Goal: Task Accomplishment & Management: Complete application form

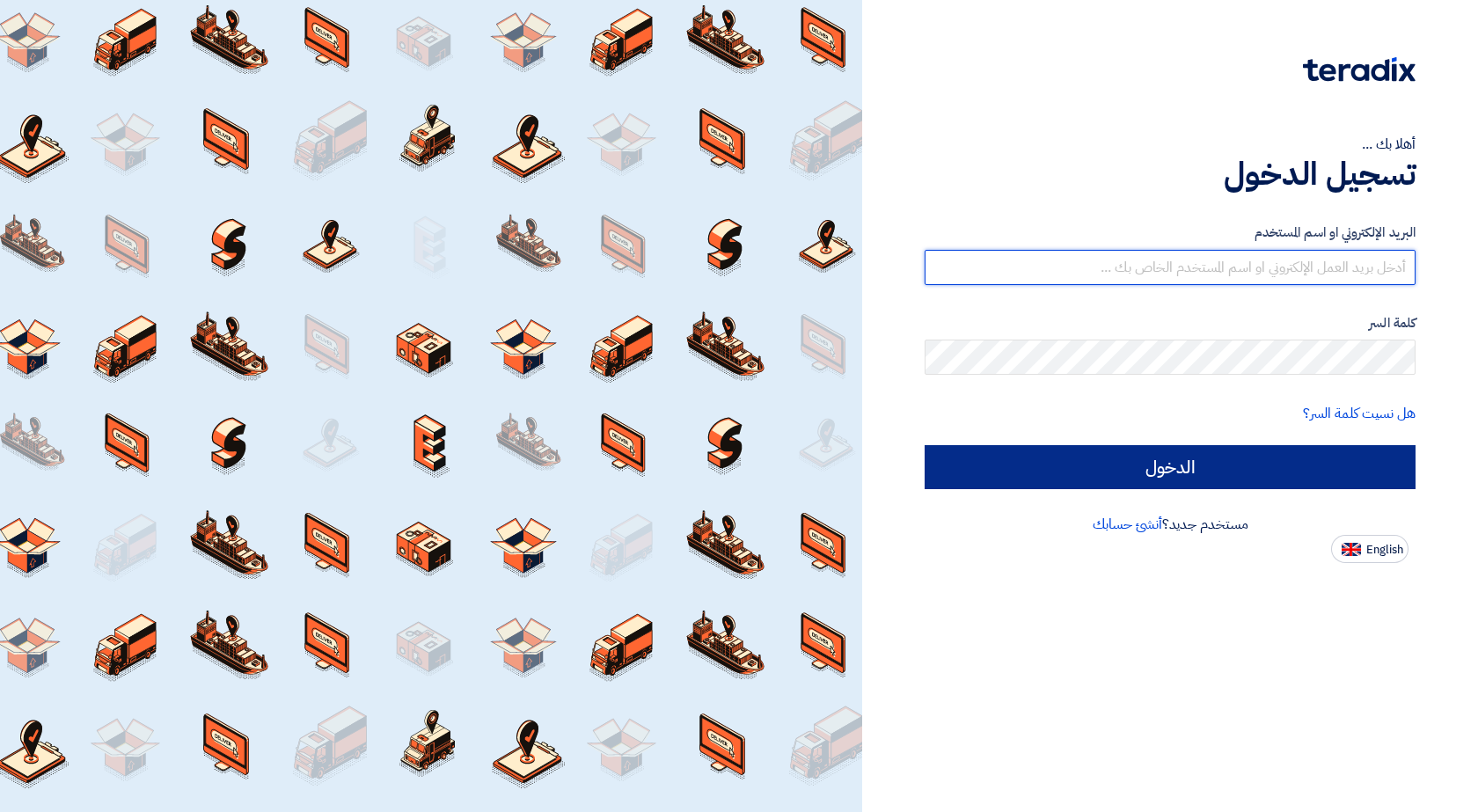
type input "[EMAIL_ADDRESS][DOMAIN_NAME]"
click at [1200, 461] on input "الدخول" at bounding box center [1170, 467] width 491 height 44
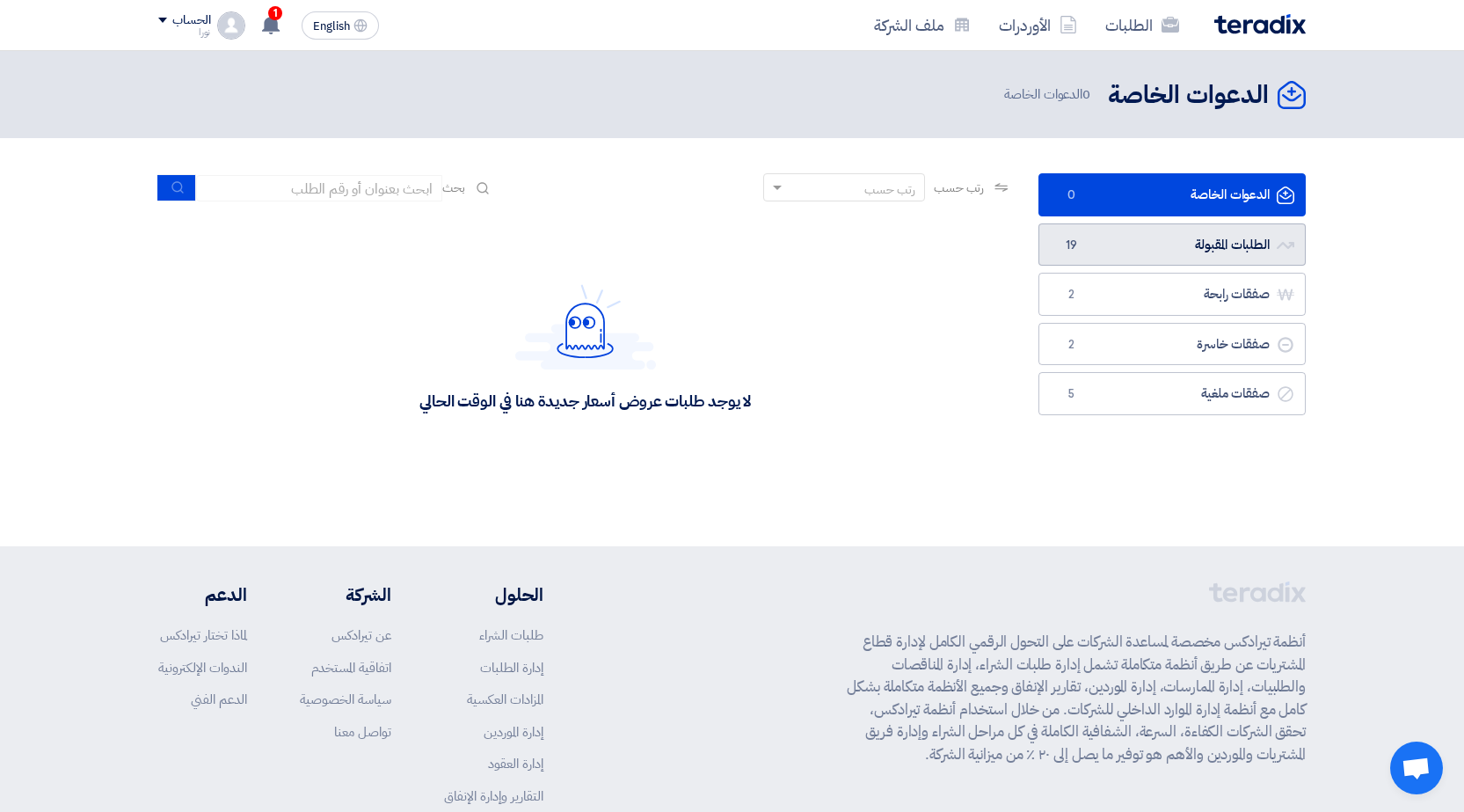
click at [1212, 246] on link "الطلبات المقبولة الطلبات المقبولة 19" at bounding box center [1172, 245] width 267 height 43
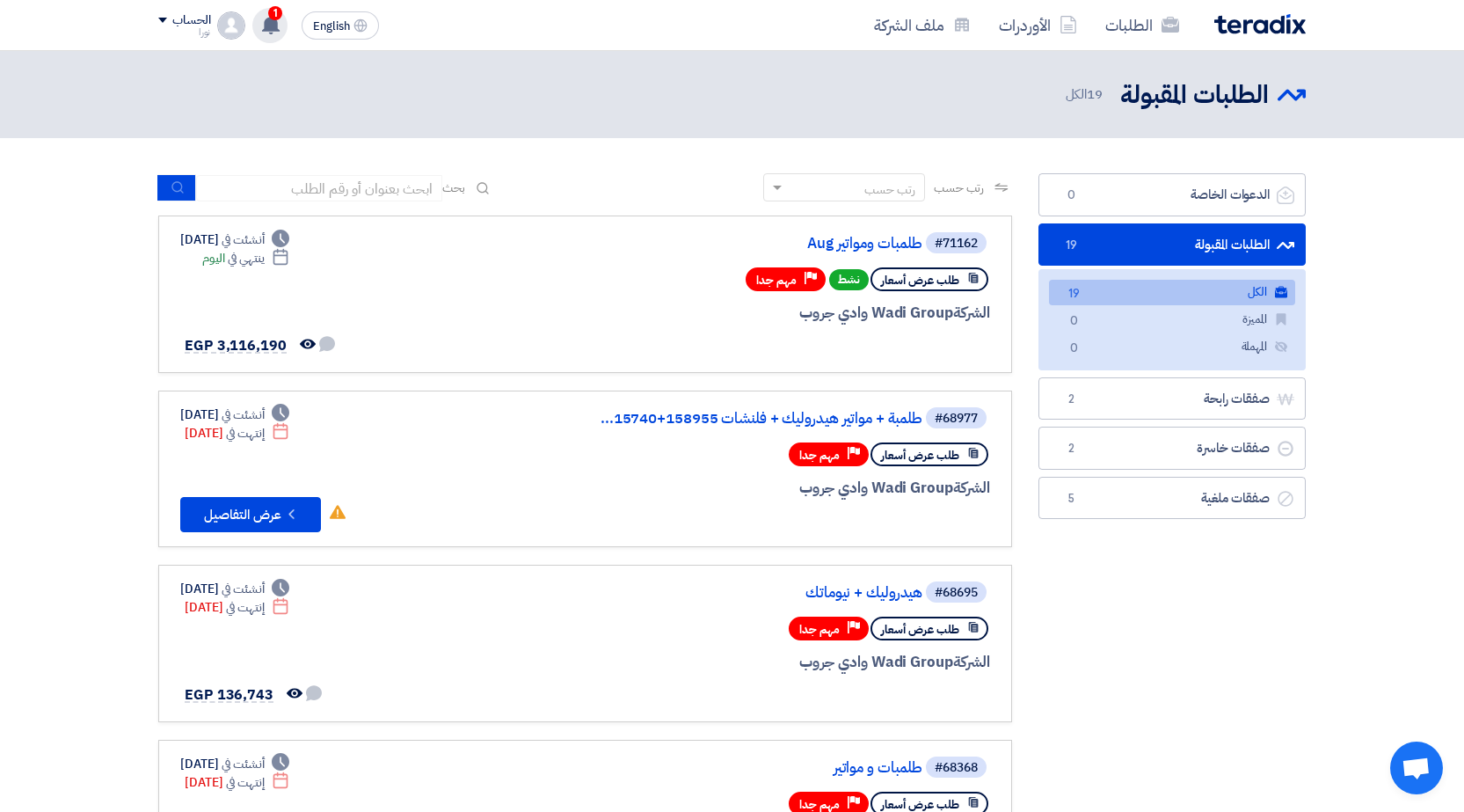
click at [273, 22] on use at bounding box center [270, 24] width 18 height 20
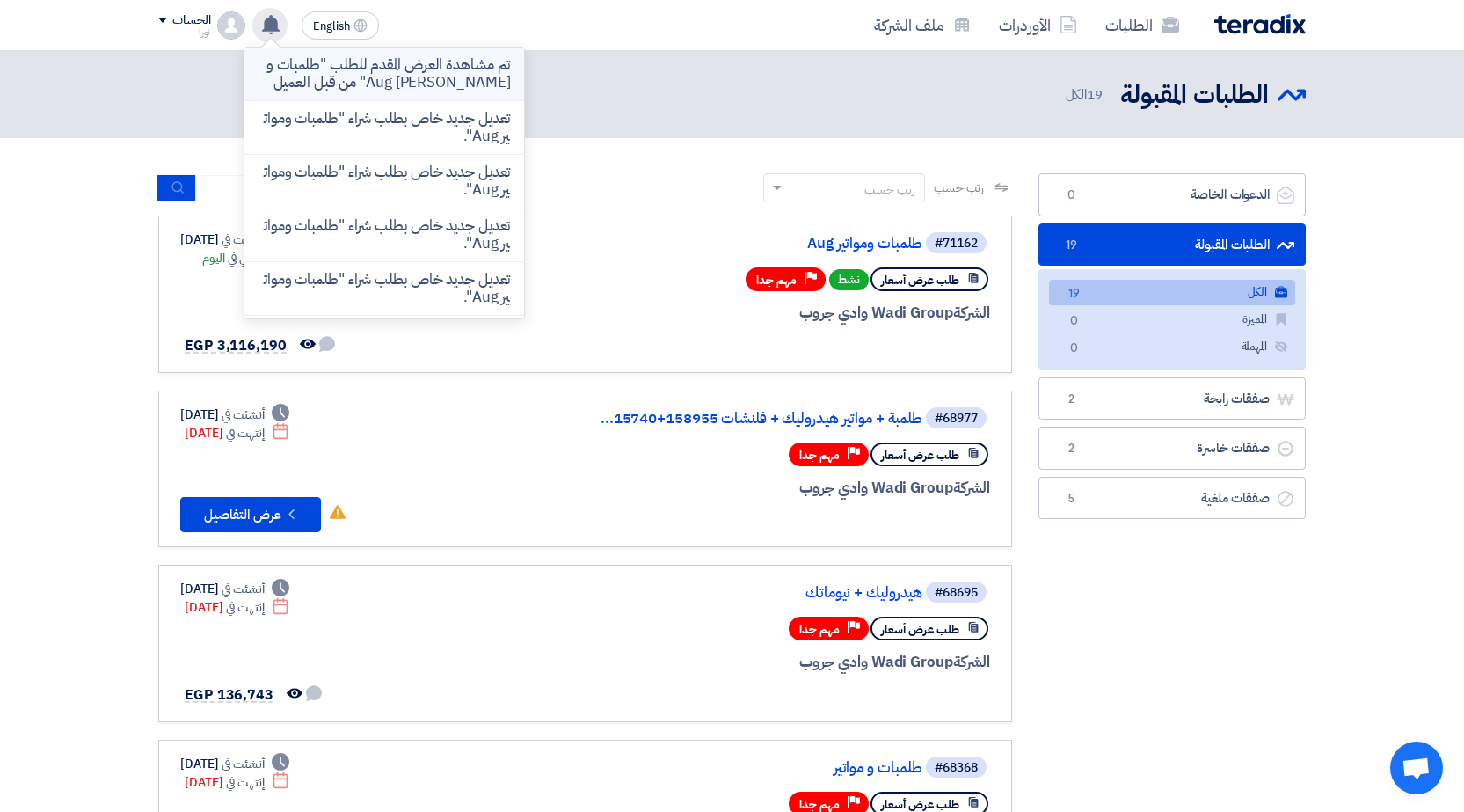
click at [354, 69] on p "تم مشاهدة العرض المقدم للطلب "طلمبات و[PERSON_NAME] Aug" من قبل العميل" at bounding box center [385, 74] width 252 height 35
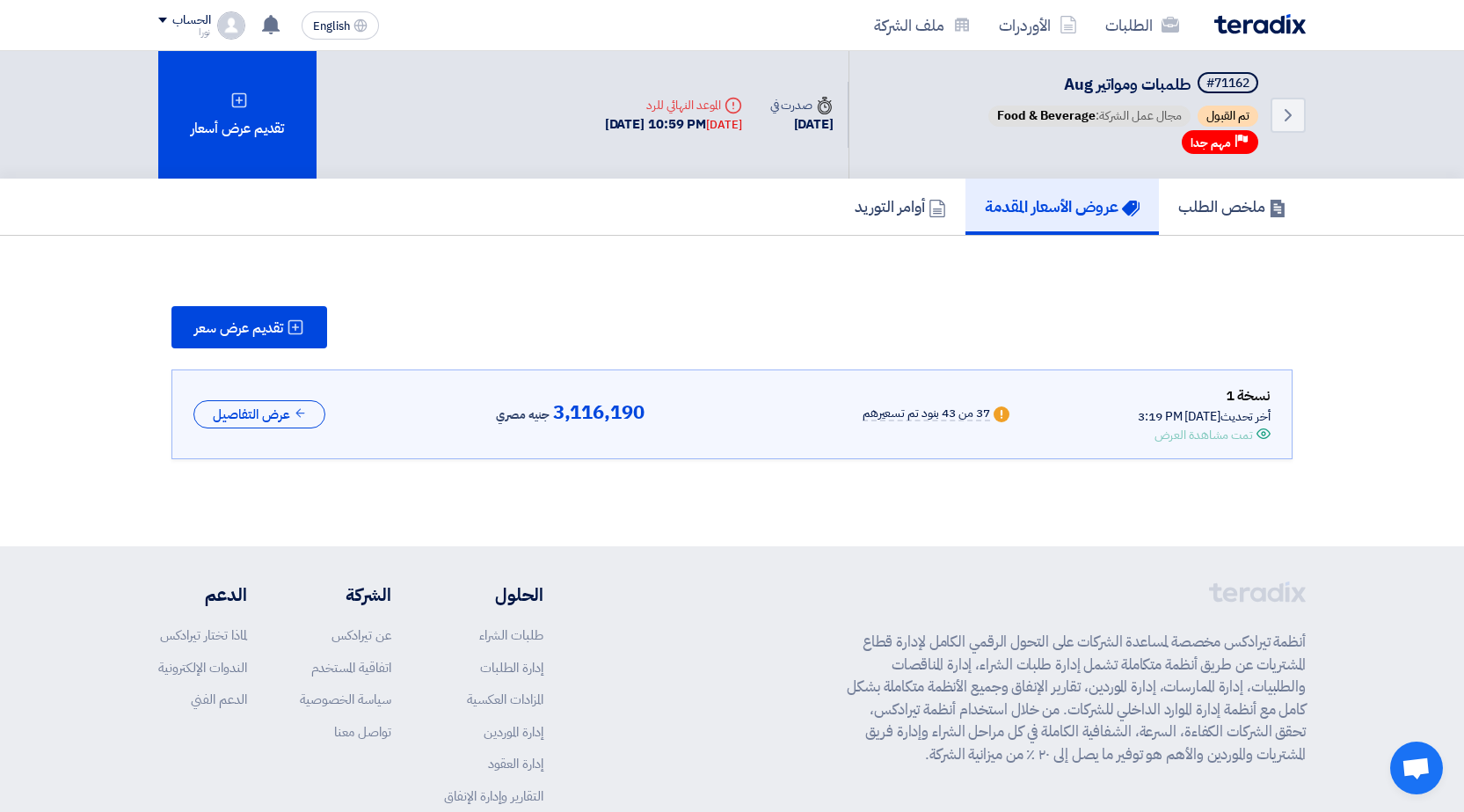
scroll to position [8, 0]
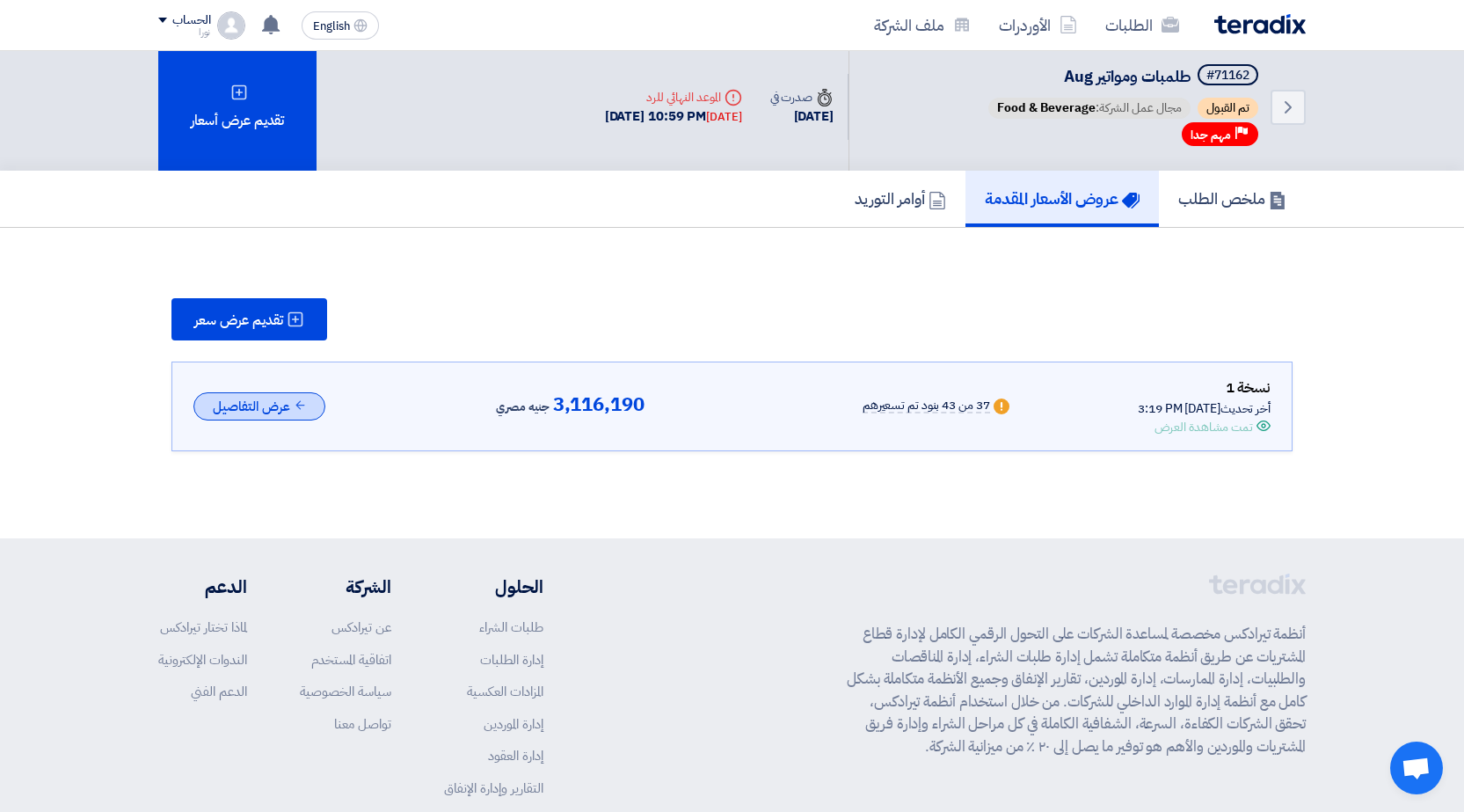
click at [261, 404] on button "عرض التفاصيل" at bounding box center [259, 407] width 132 height 29
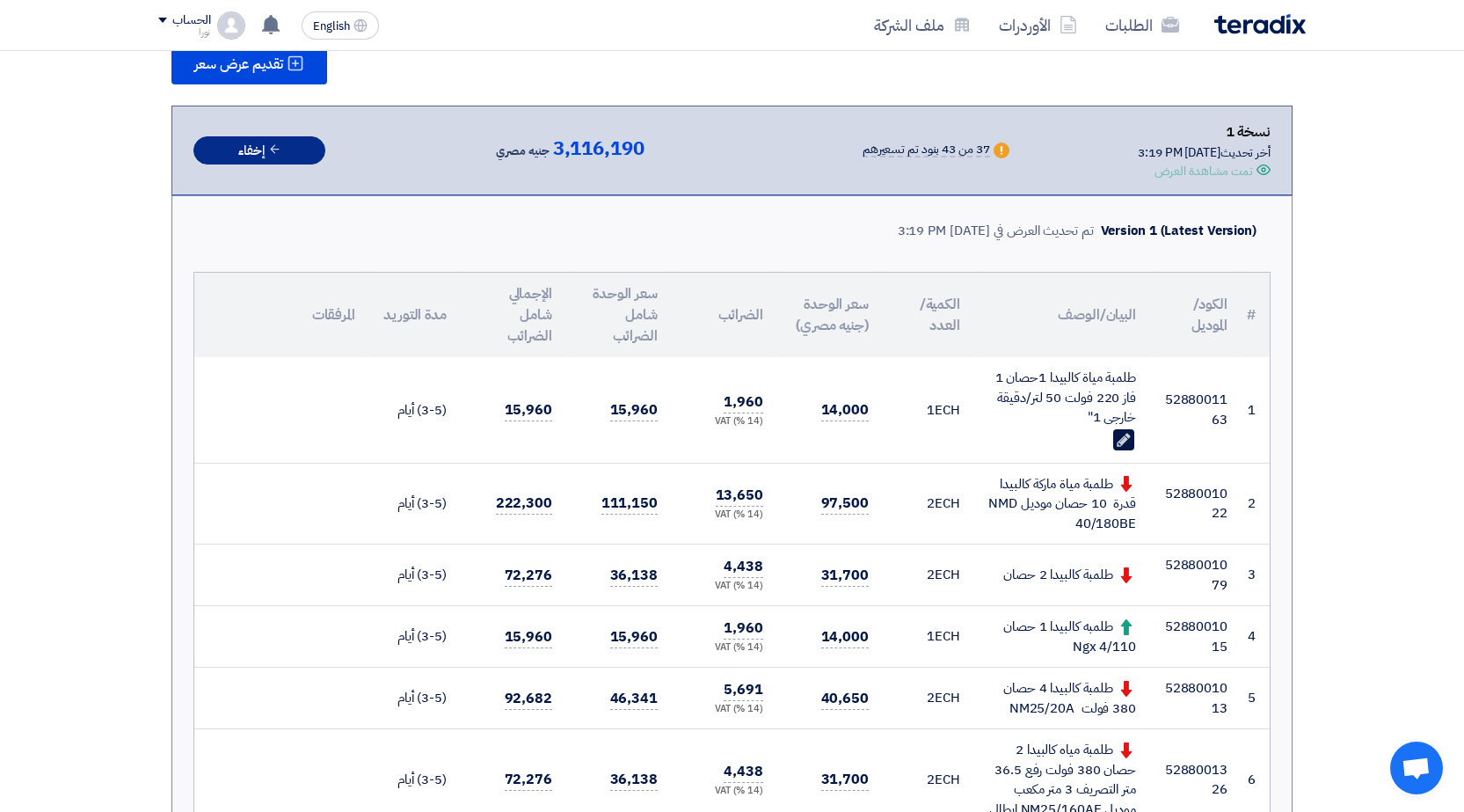
scroll to position [0, 0]
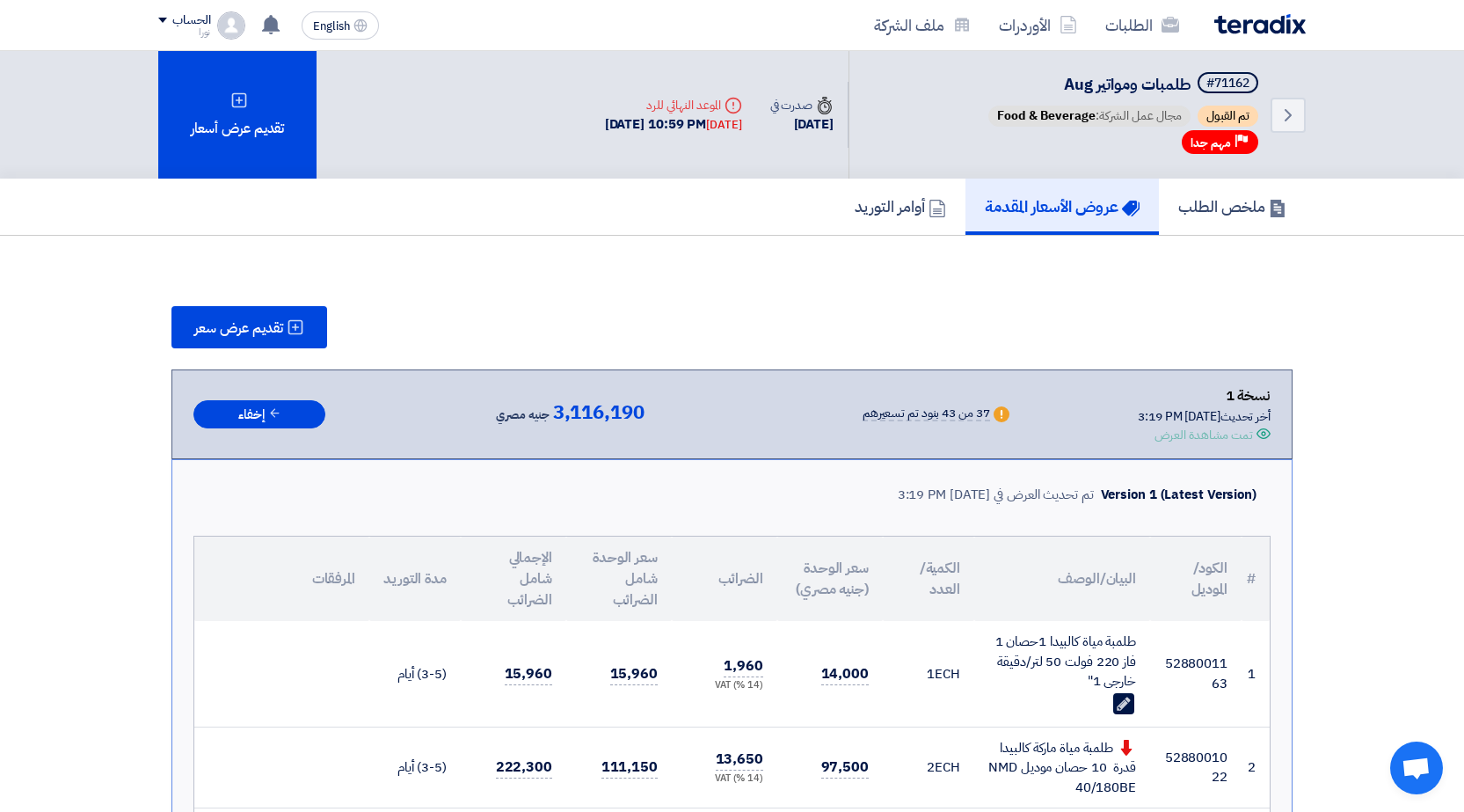
click at [1061, 209] on h5 "عروض الأسعار المقدمة" at bounding box center [1062, 206] width 155 height 20
click at [904, 213] on h5 "أوامر التوريد" at bounding box center [901, 206] width 92 height 20
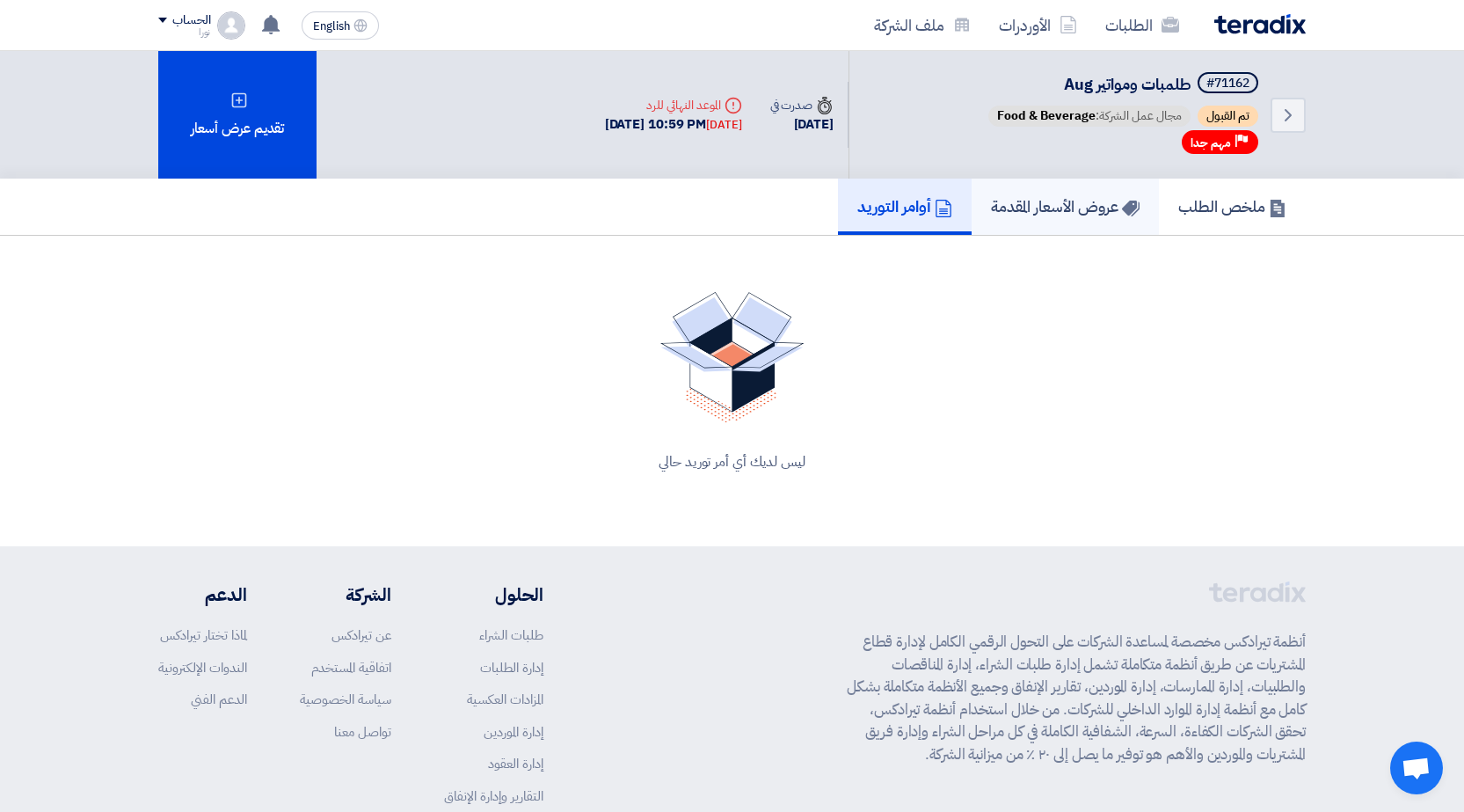
click at [1018, 205] on h5 "عروض الأسعار المقدمة" at bounding box center [1065, 206] width 148 height 20
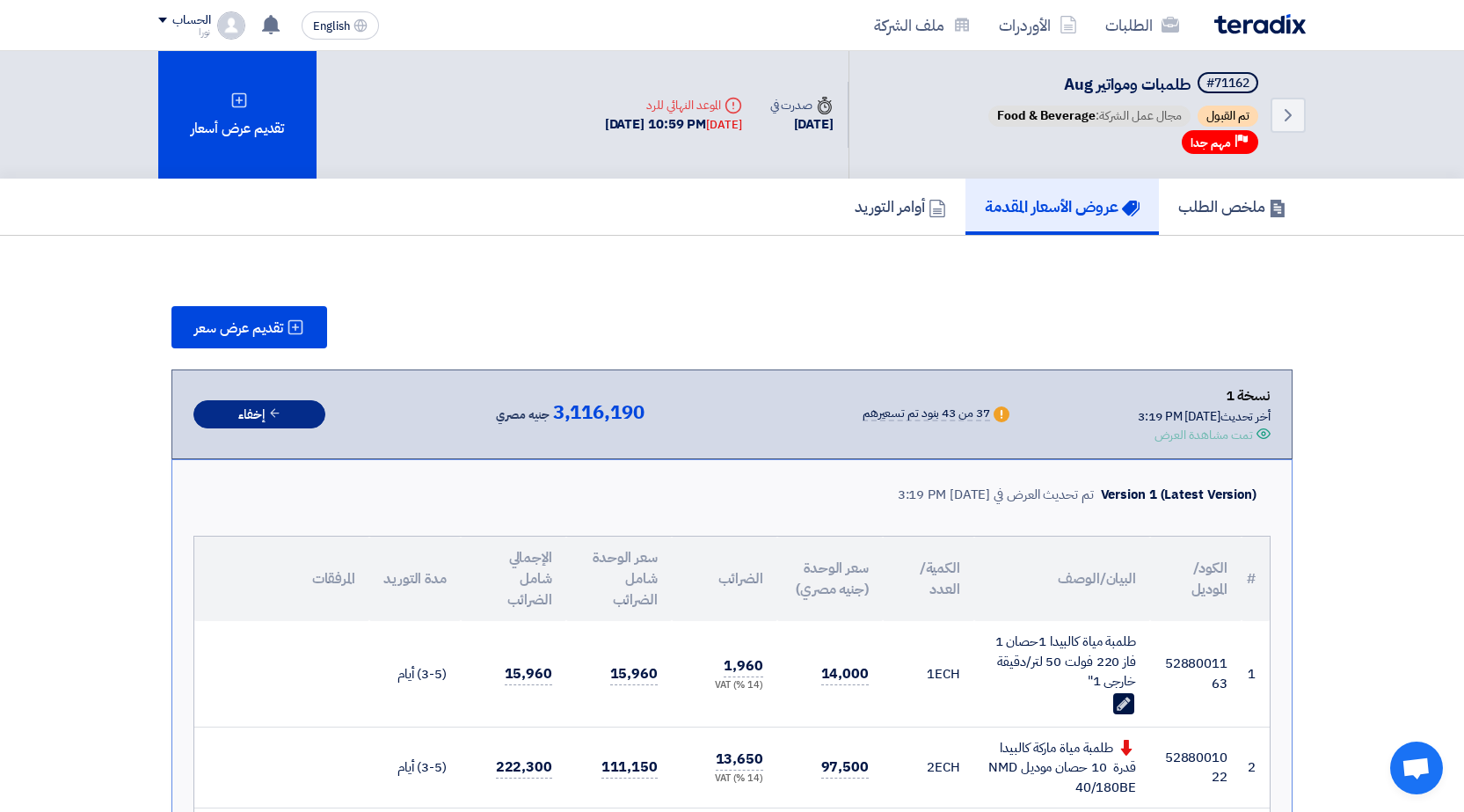
click at [264, 414] on button "إخفاء" at bounding box center [259, 415] width 132 height 29
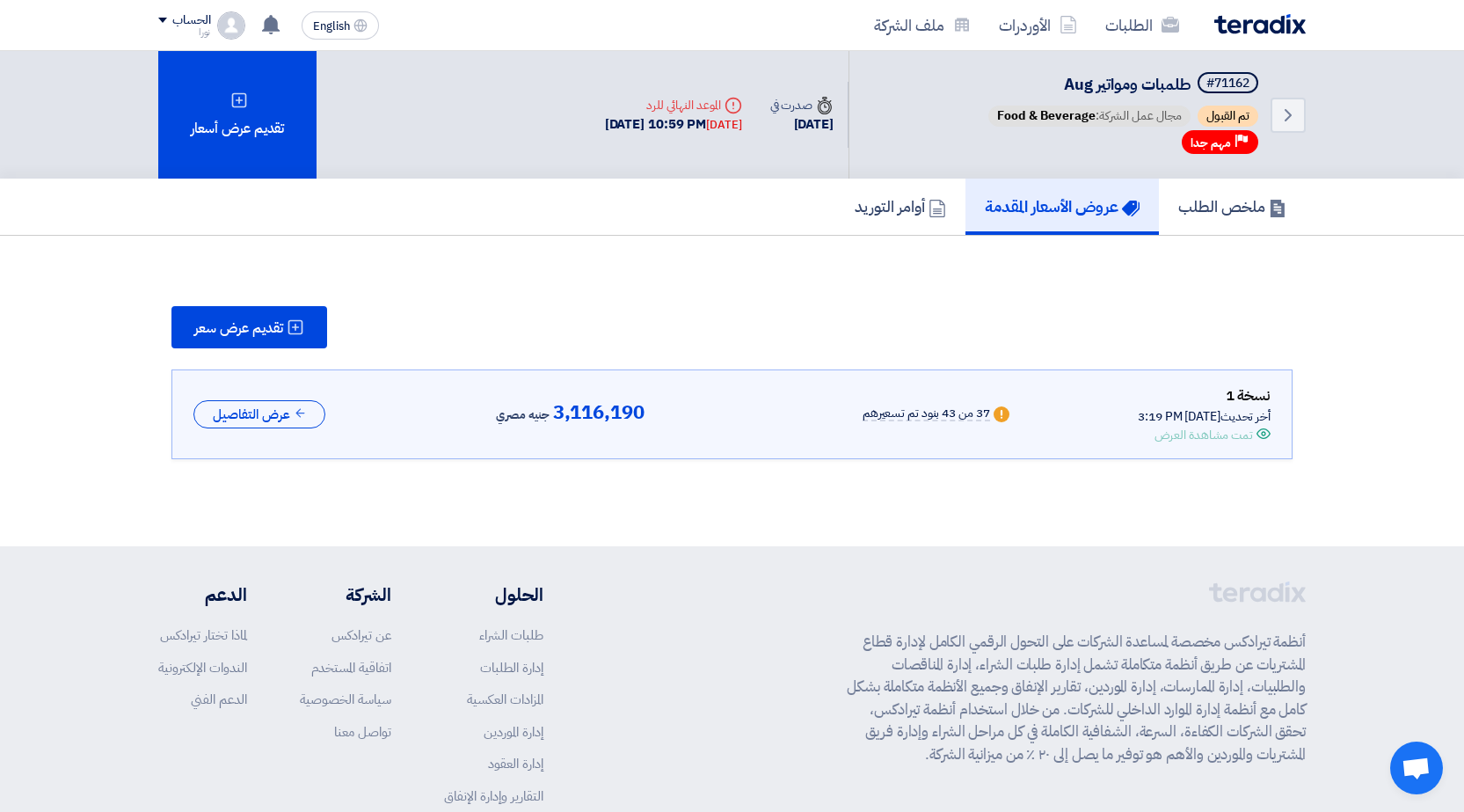
drag, startPoint x: 1072, startPoint y: 213, endPoint x: 908, endPoint y: 294, distance: 182.9
click at [908, 294] on section "تقديم عرض سعر نسخة 1 أخر تحديث [DATE] 3:19 PM Offer is Seen تمت مشاهدة العرض Wa…" at bounding box center [732, 383] width 1148 height 223
click at [1231, 210] on h5 "ملخص الطلب" at bounding box center [1232, 206] width 108 height 20
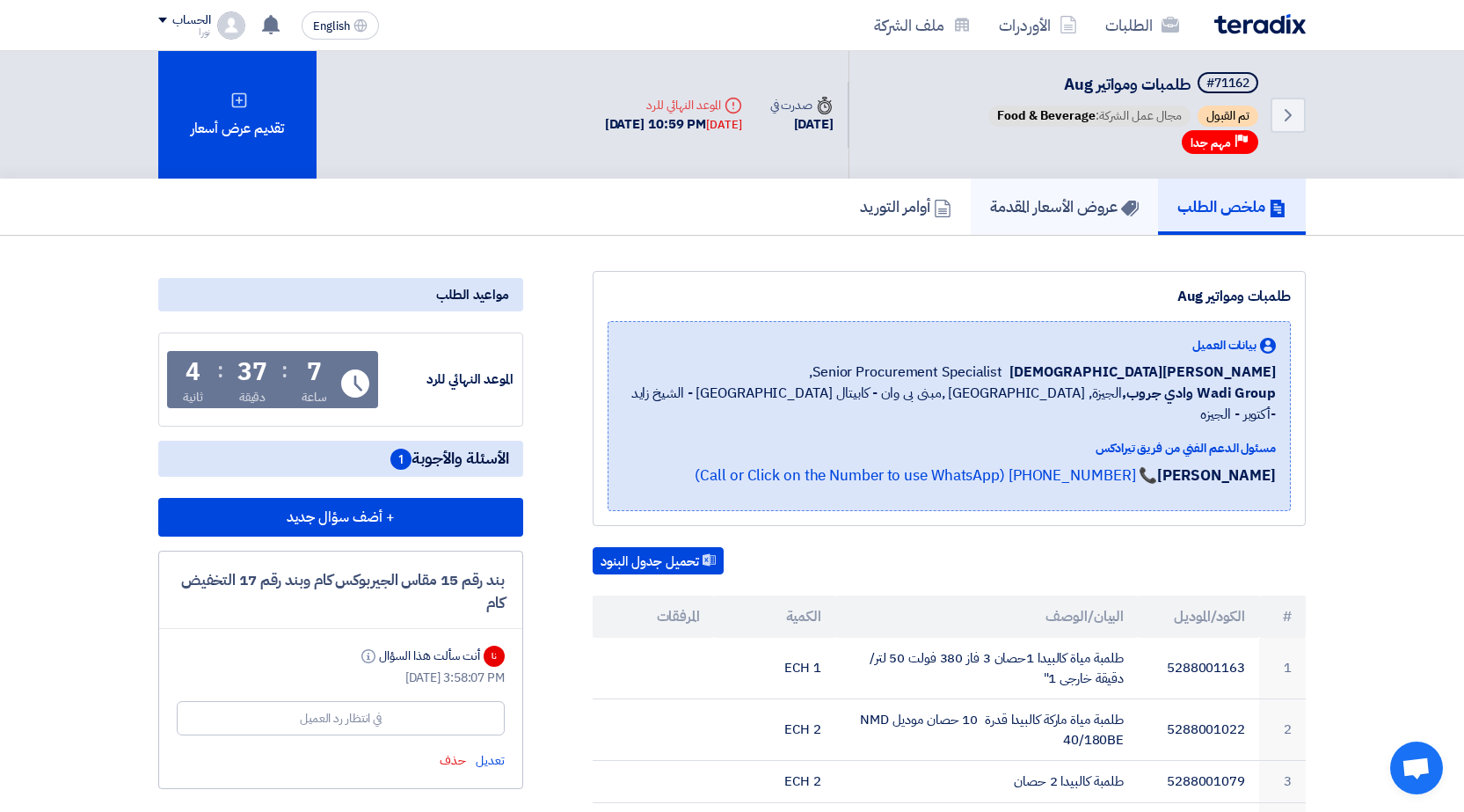
click at [1069, 217] on h5 "عروض الأسعار المقدمة" at bounding box center [1065, 206] width 148 height 20
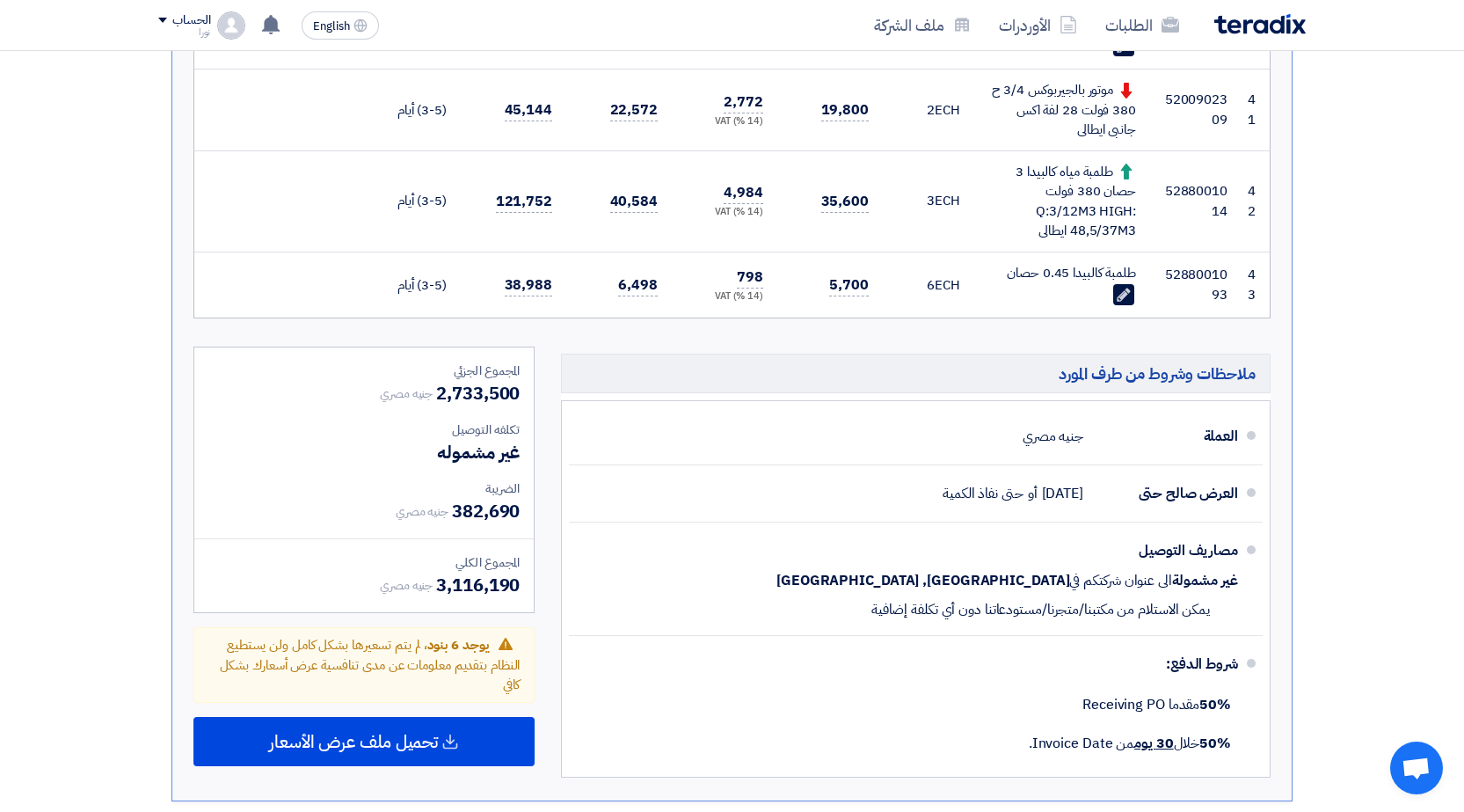
scroll to position [4221, 0]
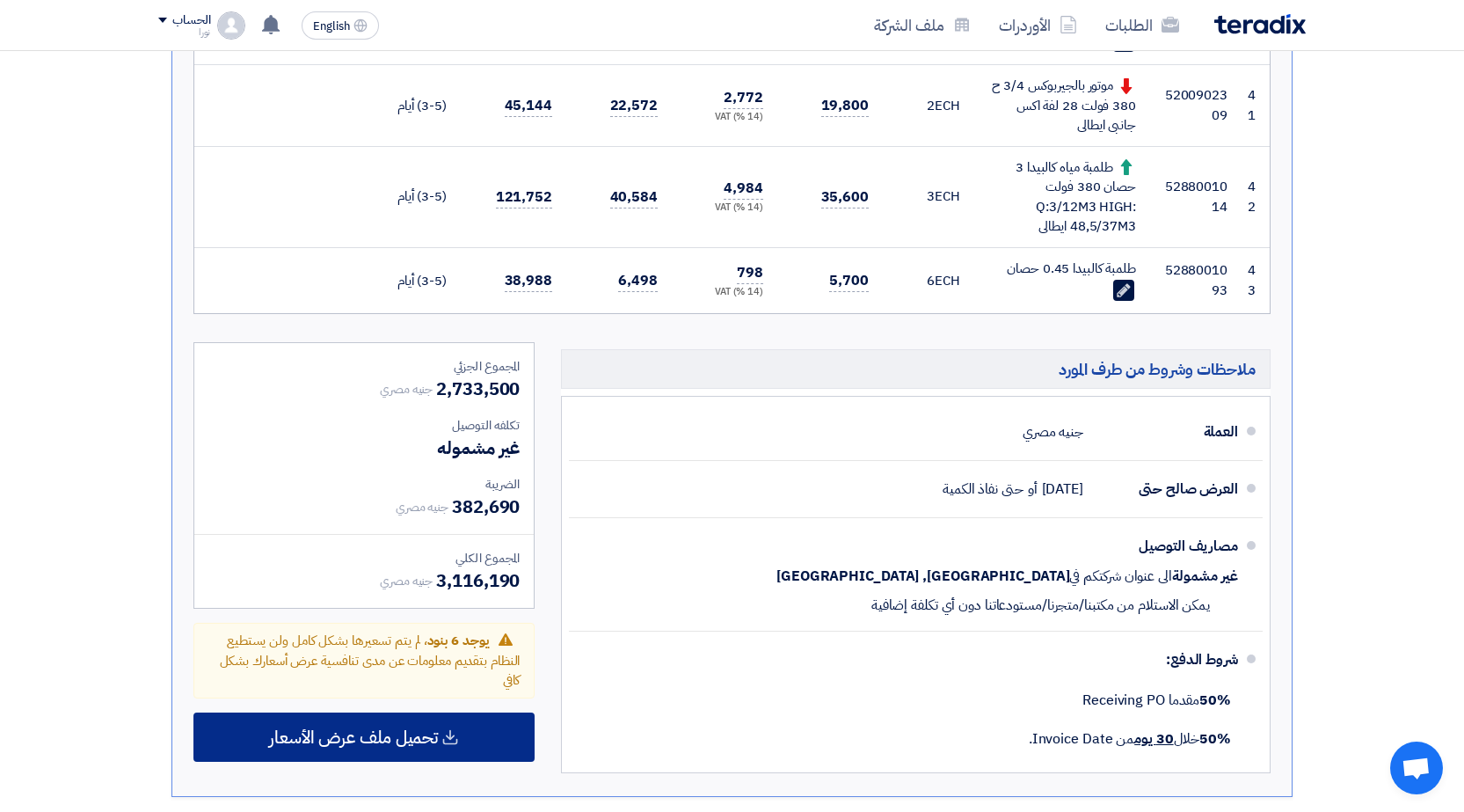
click at [438, 729] on span "تحميل ملف عرض الأسعار" at bounding box center [353, 737] width 169 height 16
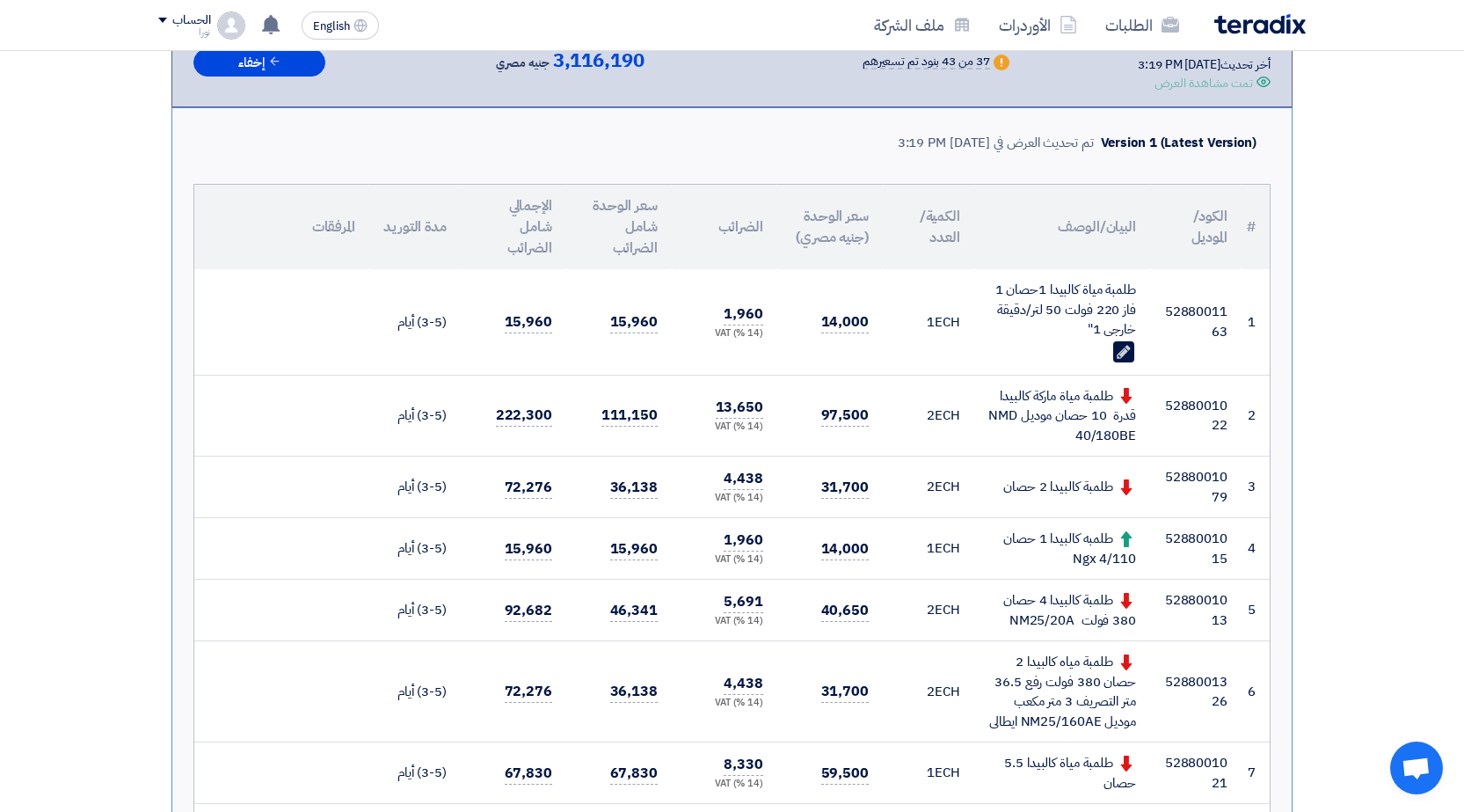
scroll to position [0, 0]
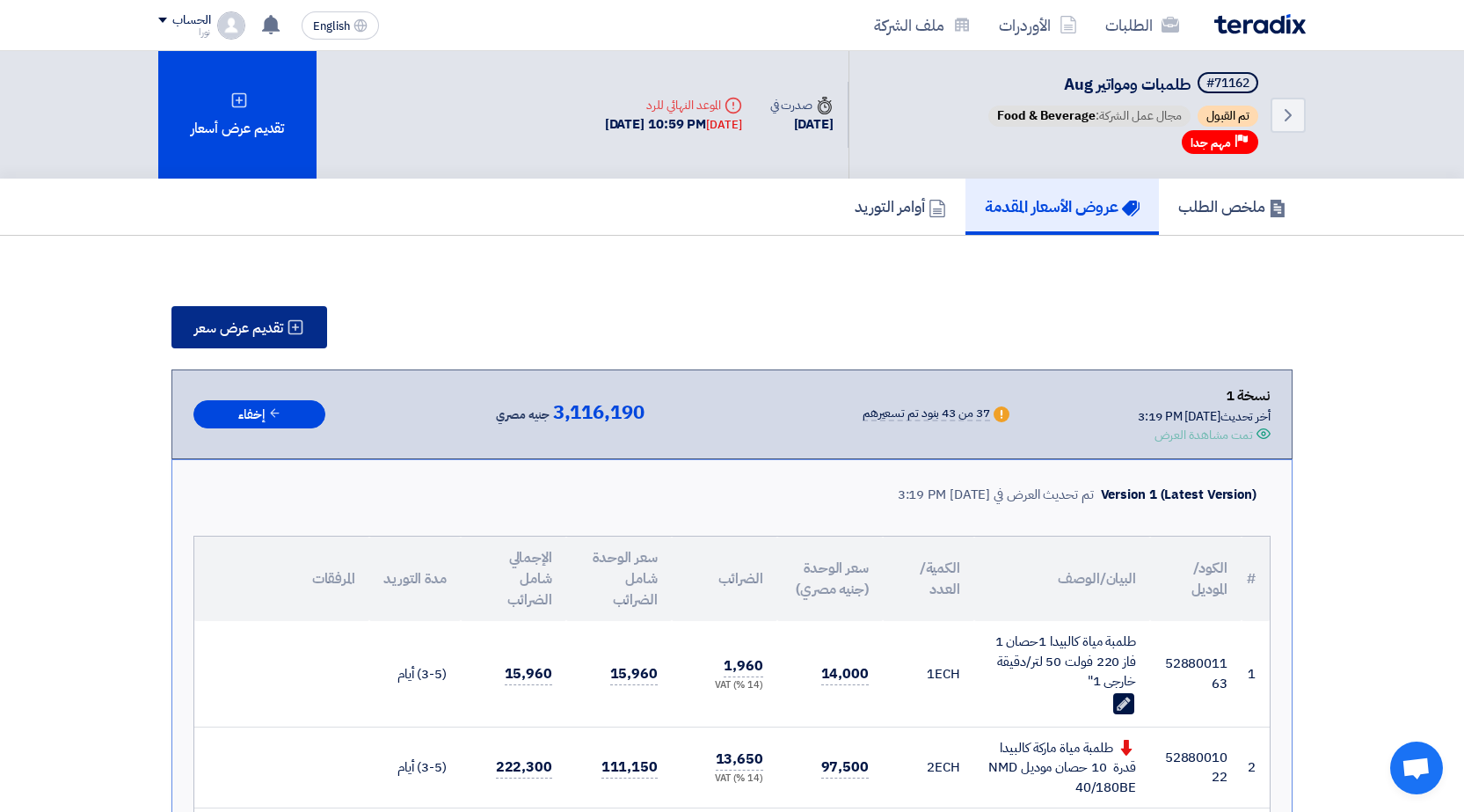
click at [249, 322] on span "تقديم عرض سعر" at bounding box center [238, 328] width 89 height 14
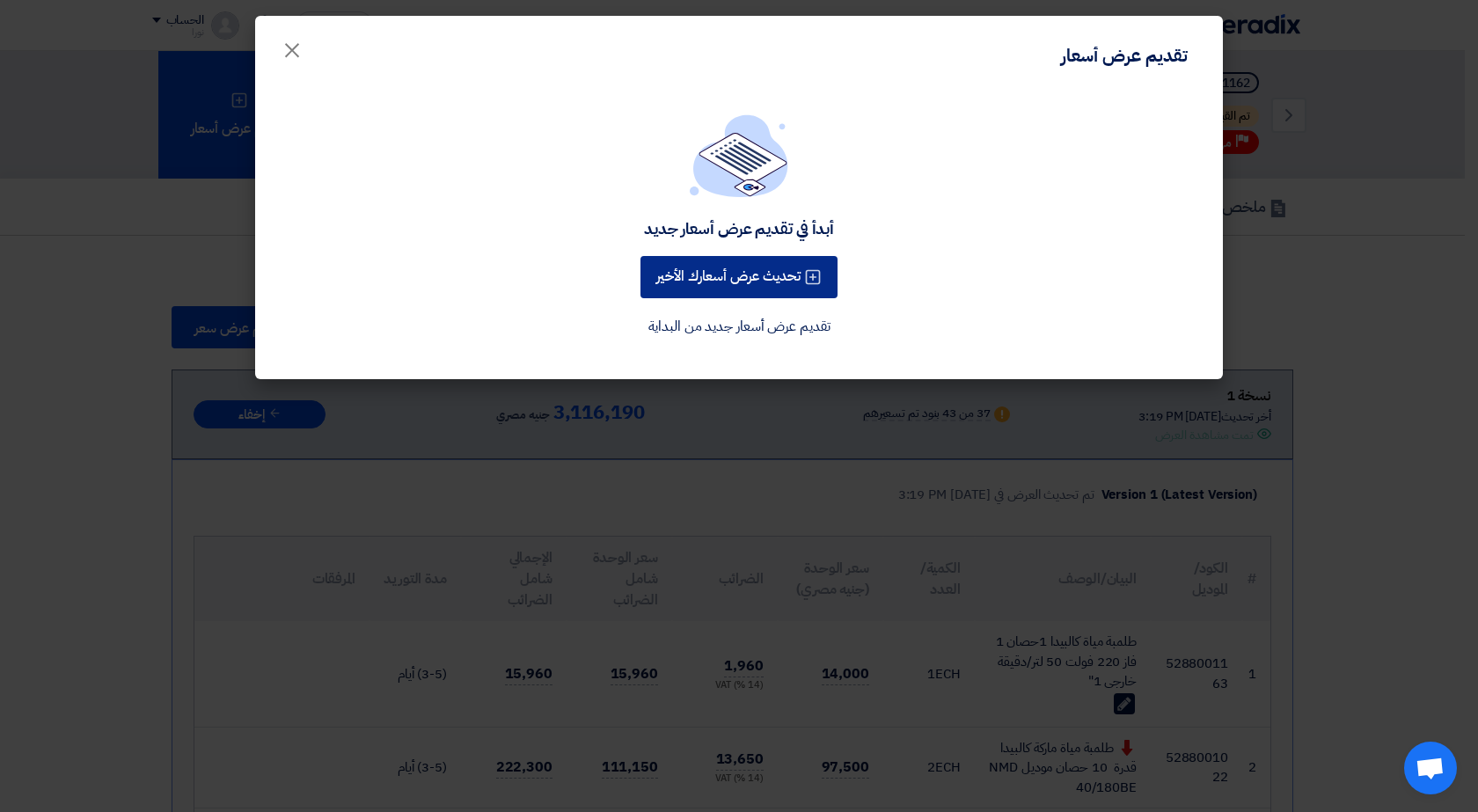
click at [723, 283] on button "تحديث عرض أسعارك الأخير" at bounding box center [739, 276] width 197 height 42
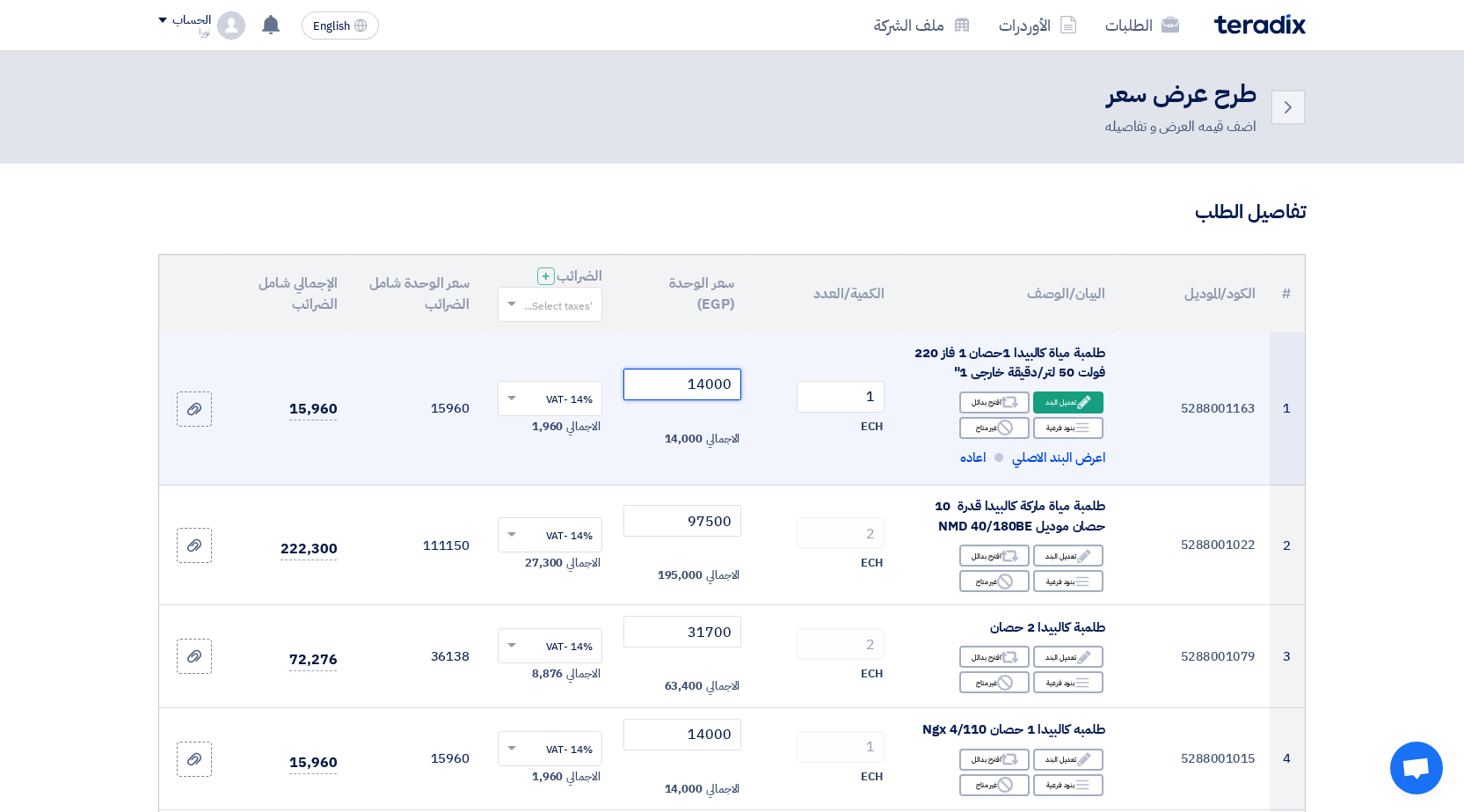
click at [715, 380] on input "14000" at bounding box center [683, 385] width 119 height 31
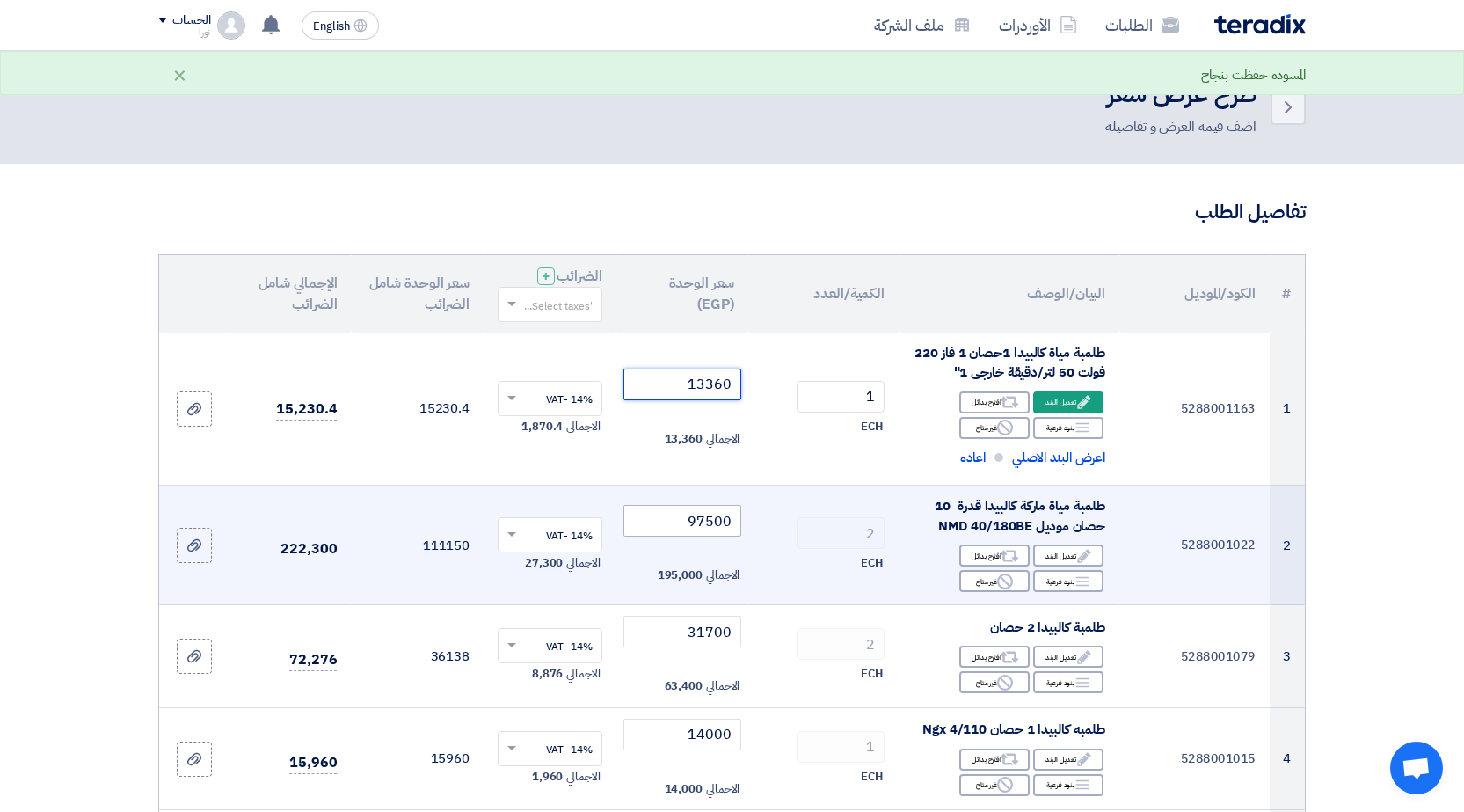
type input "13360"
click at [684, 522] on input "97500" at bounding box center [683, 520] width 119 height 31
click at [725, 526] on input "97500" at bounding box center [683, 520] width 119 height 31
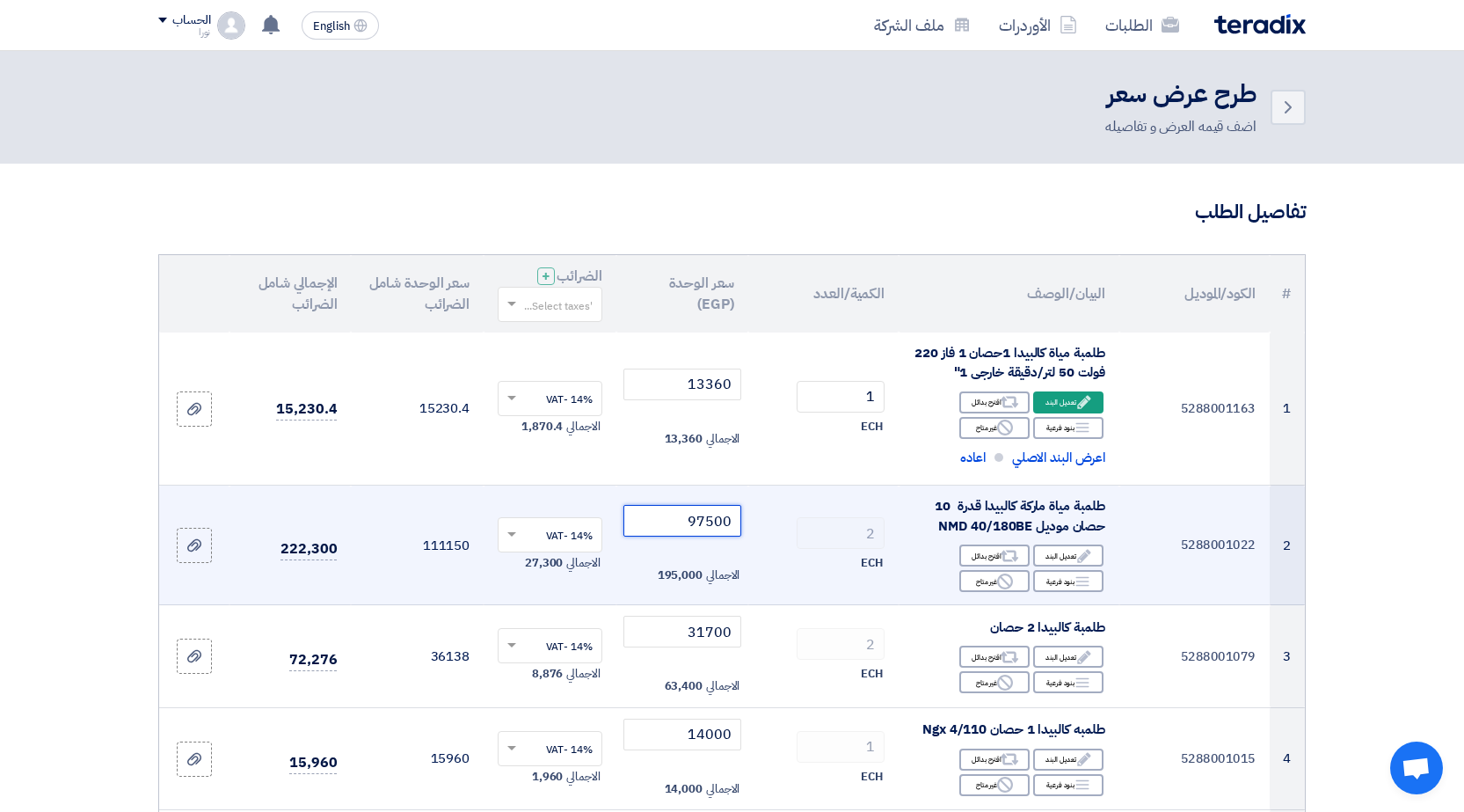
click at [725, 526] on input "97500" at bounding box center [683, 520] width 119 height 31
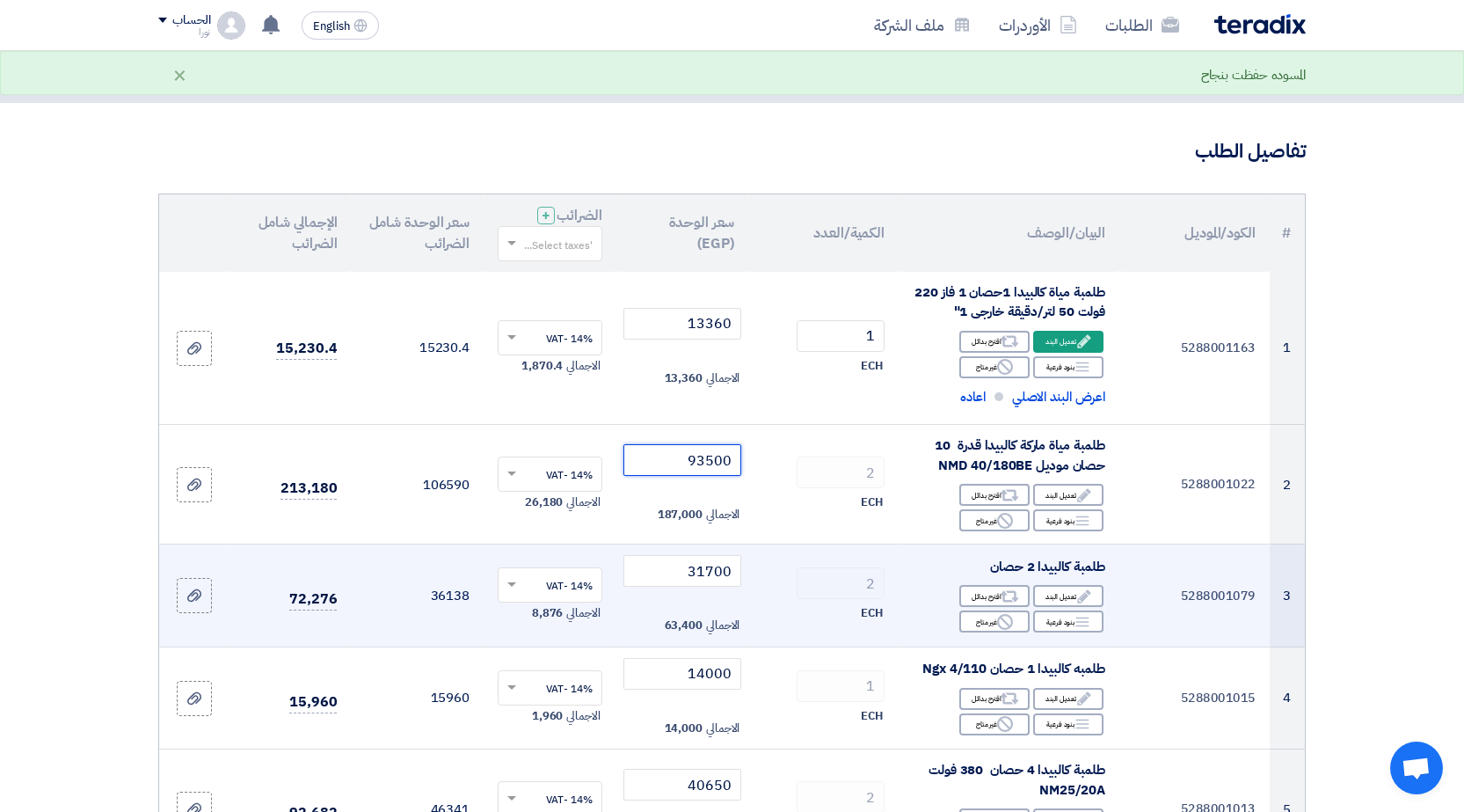
scroll to position [176, 0]
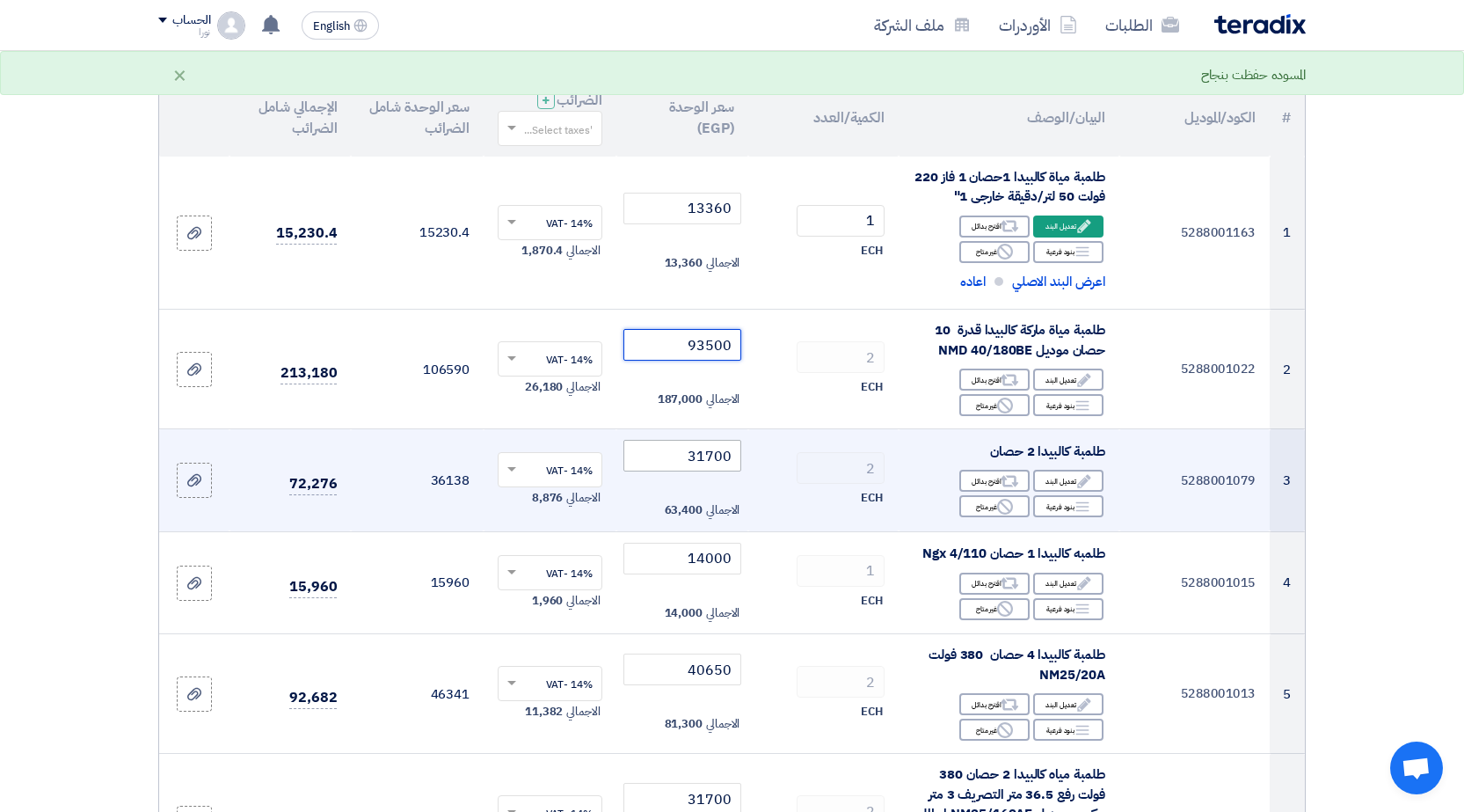
type input "93500"
click at [711, 457] on input "31700" at bounding box center [683, 455] width 119 height 31
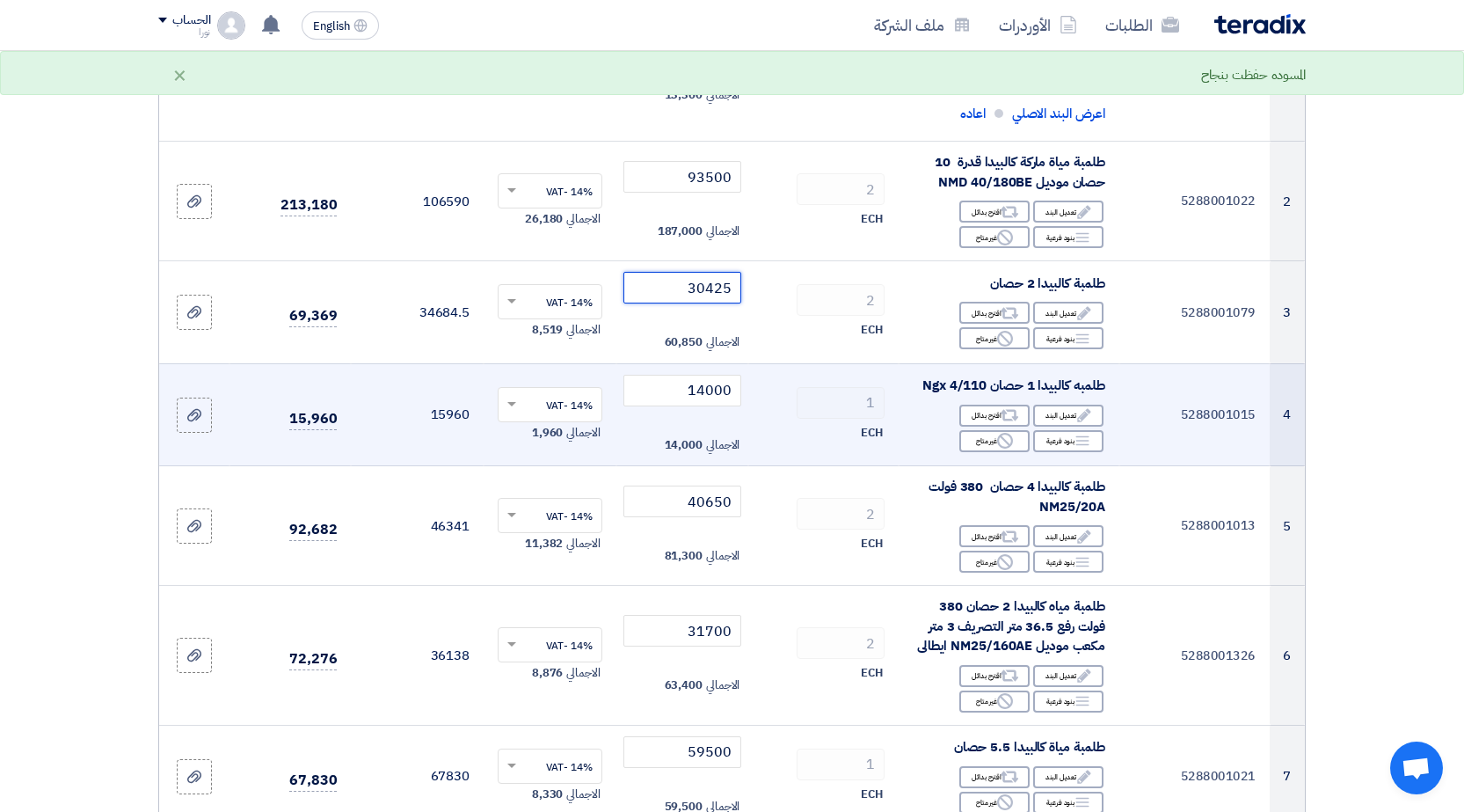
scroll to position [351, 0]
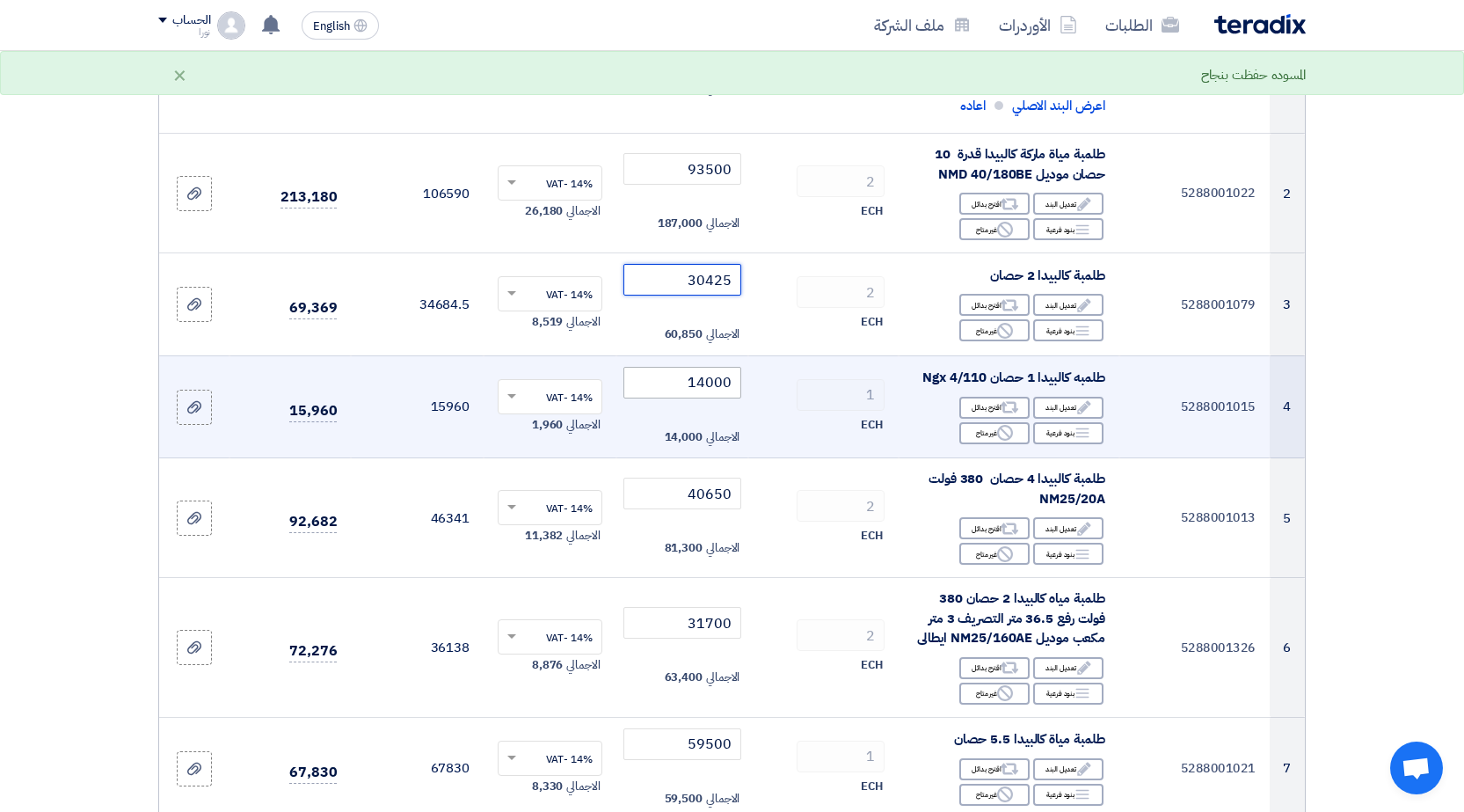
type input "30425"
click at [705, 383] on input "14000" at bounding box center [683, 383] width 119 height 31
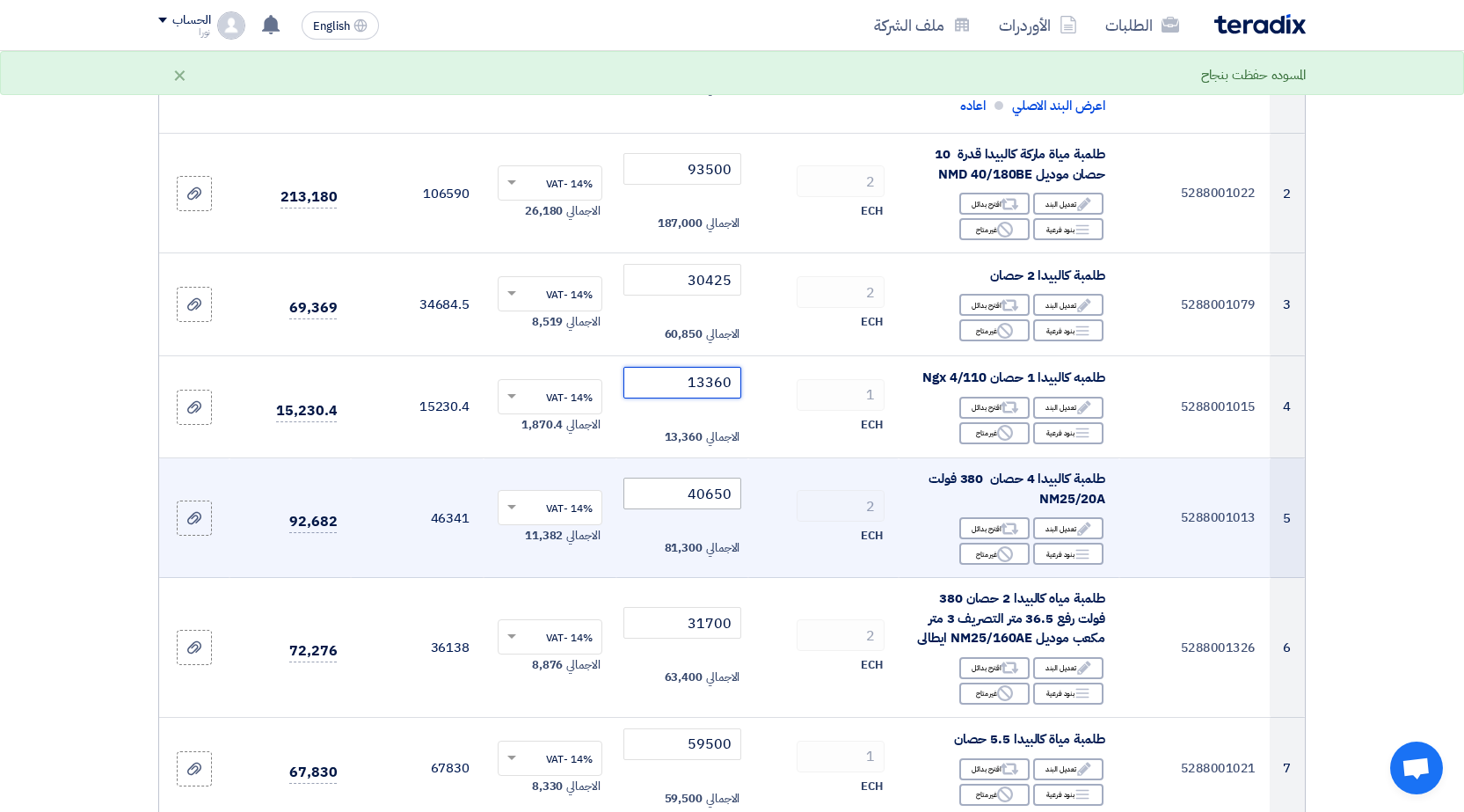
type input "13360"
click at [706, 497] on input "40650" at bounding box center [683, 493] width 119 height 31
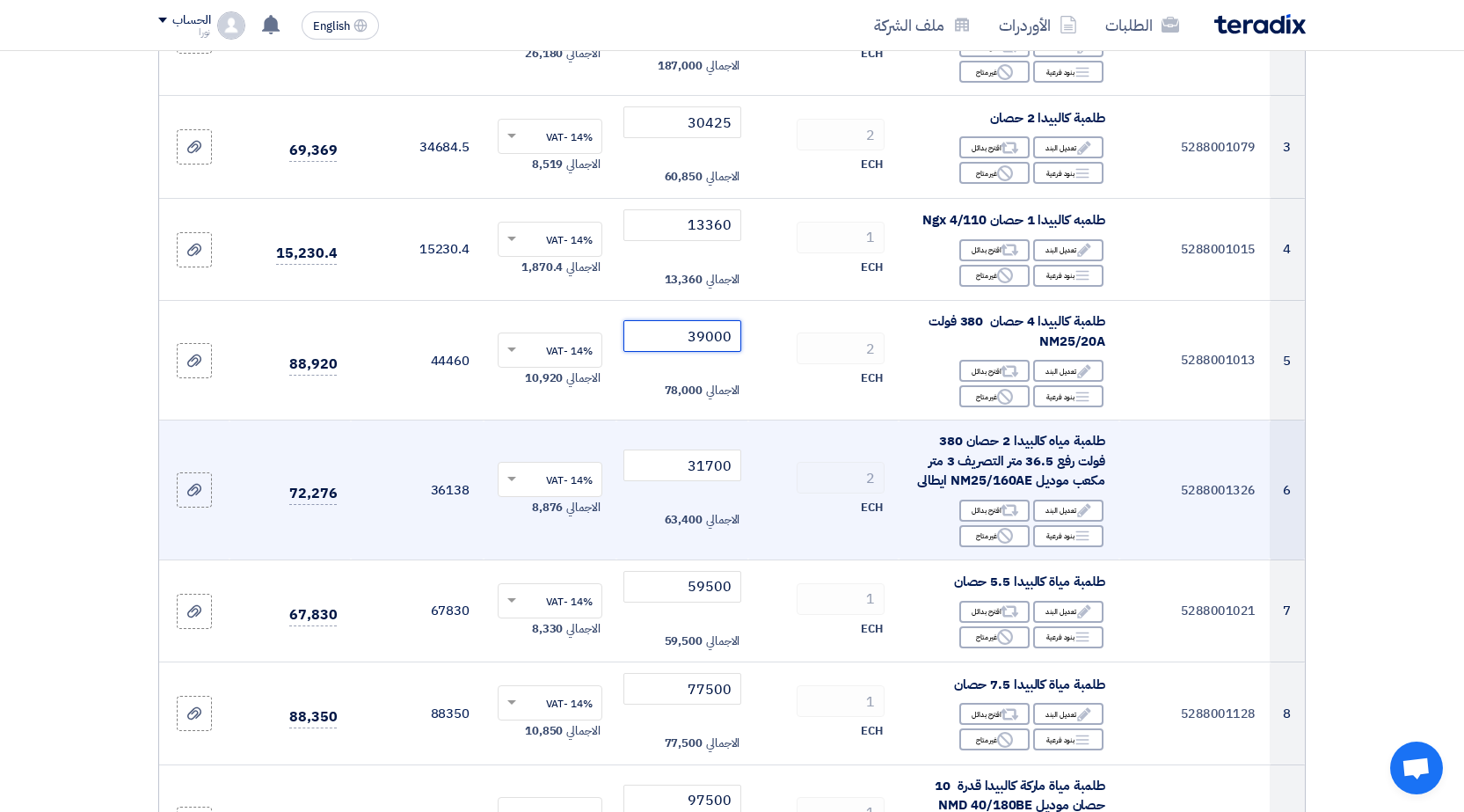
scroll to position [528, 0]
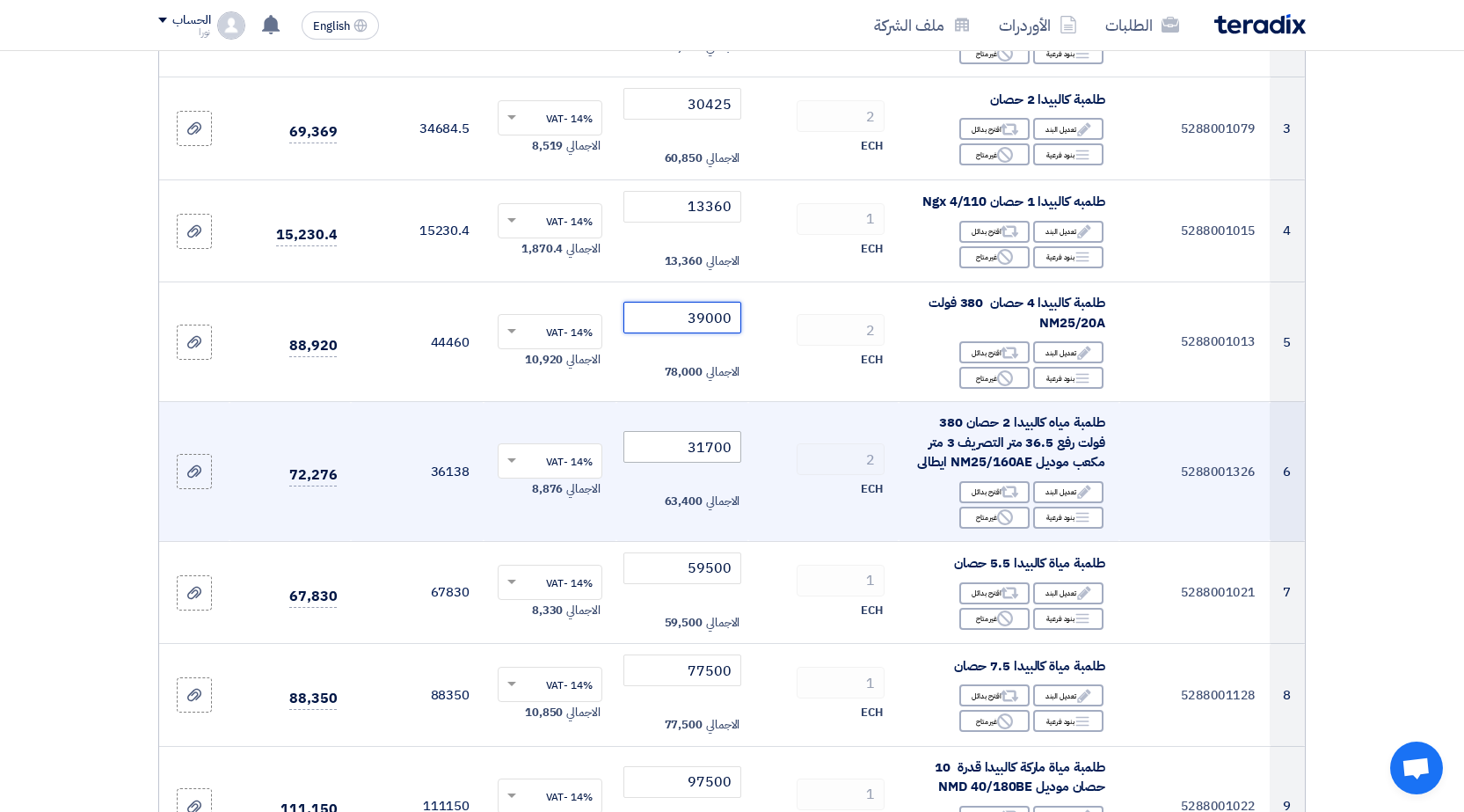
type input "39000"
click at [705, 443] on input "31700" at bounding box center [683, 446] width 119 height 31
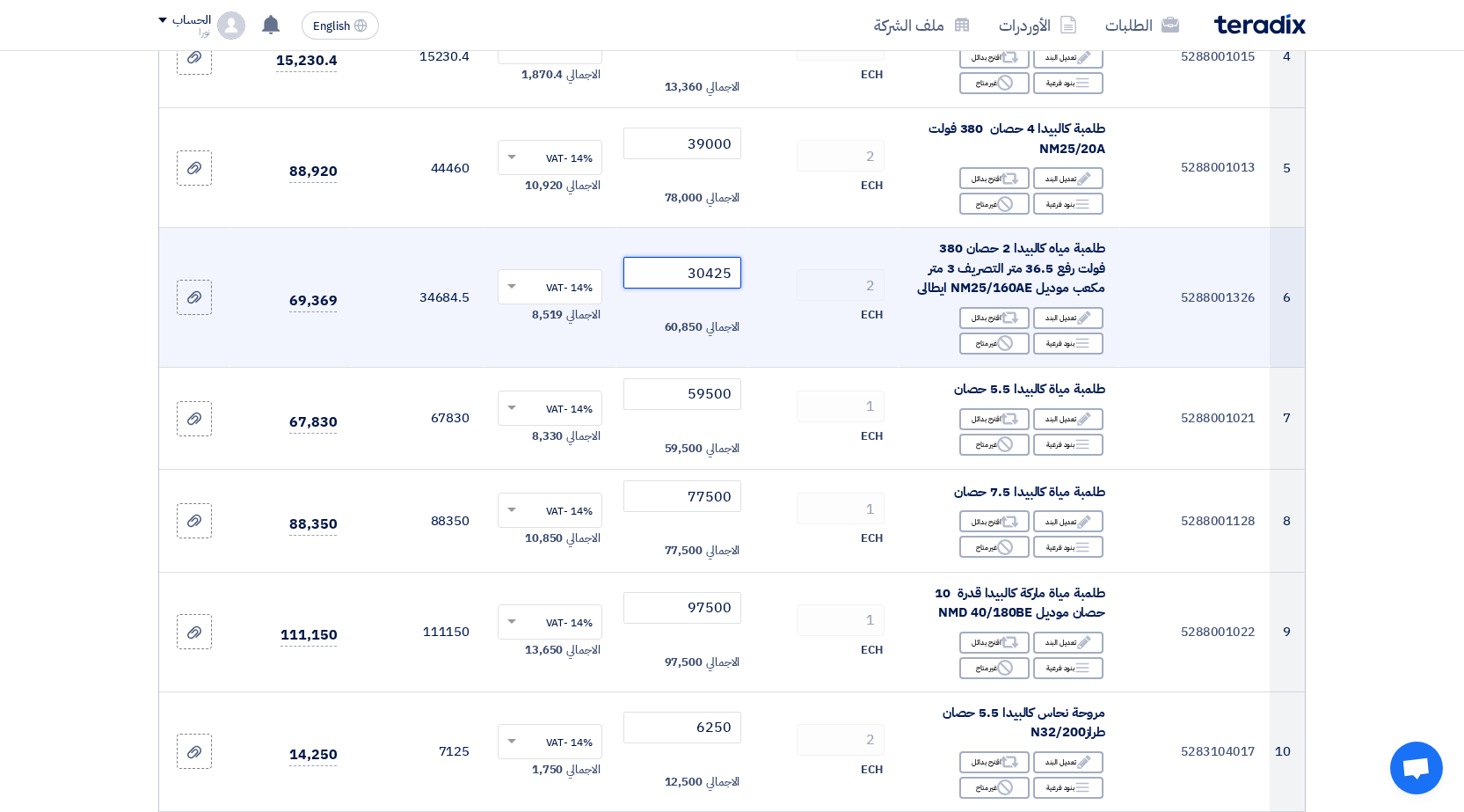
scroll to position [704, 0]
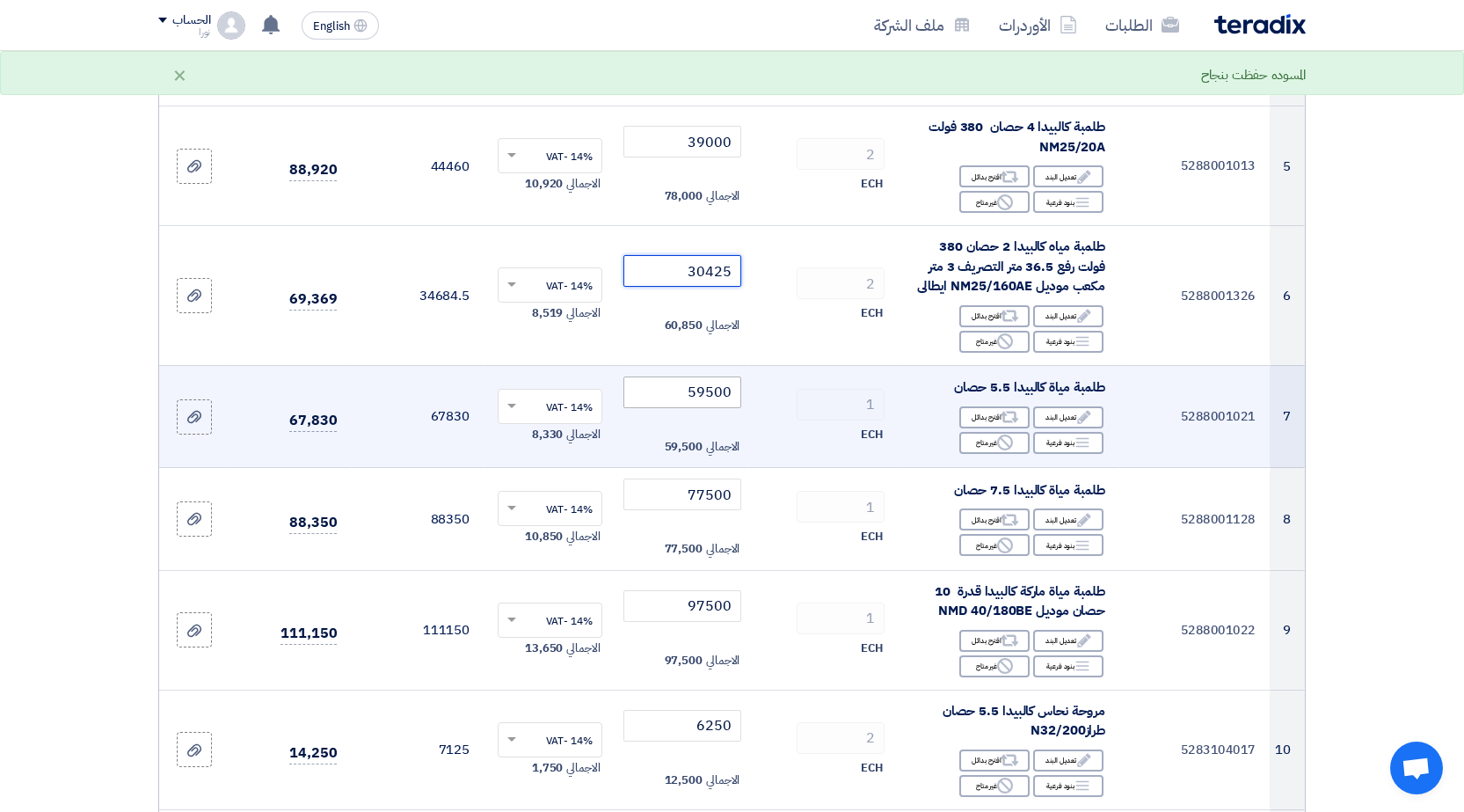
type input "30425"
click at [712, 397] on input "59500" at bounding box center [683, 392] width 119 height 31
click at [712, 391] on input "59500" at bounding box center [683, 392] width 119 height 31
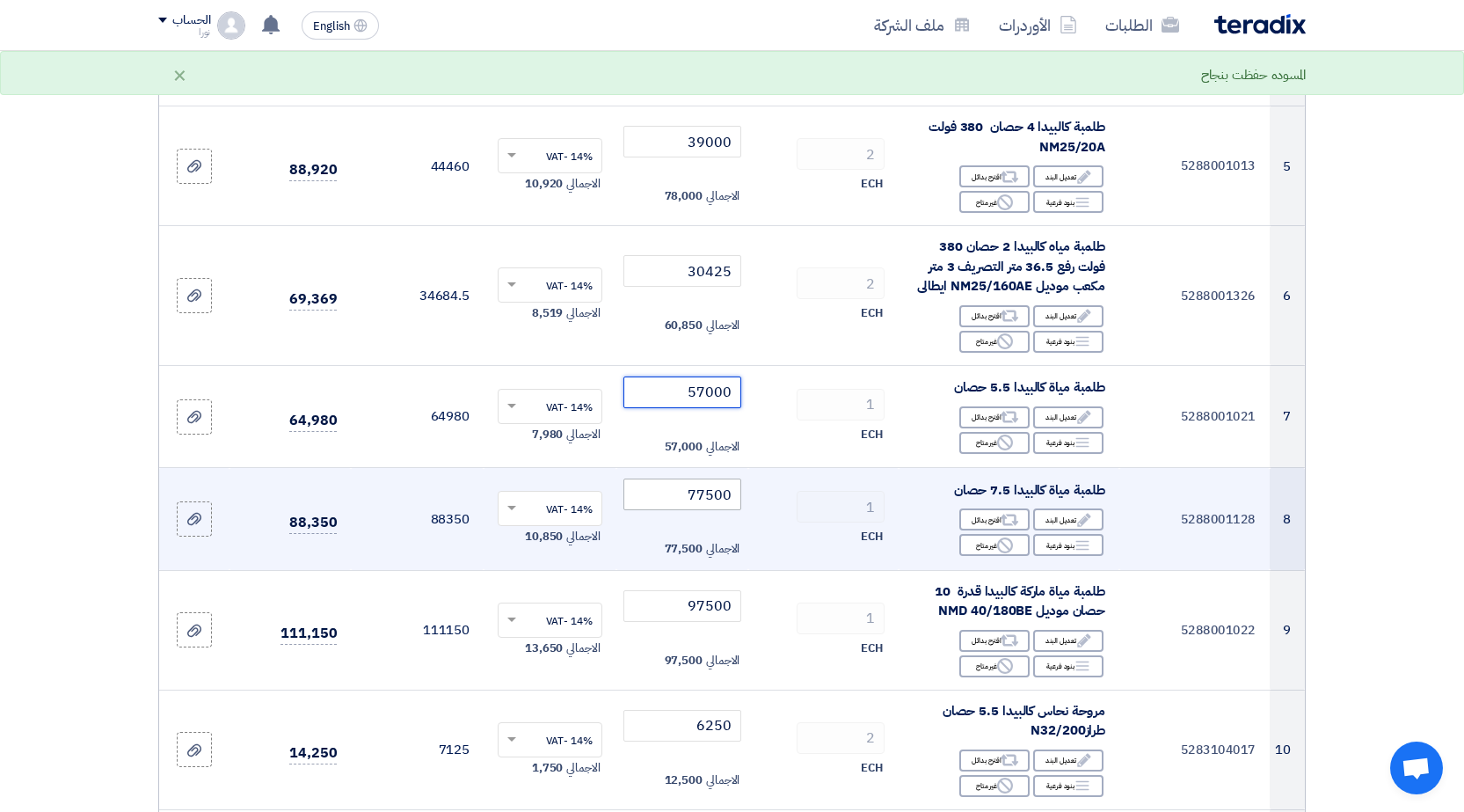
type input "57000"
click at [699, 497] on input "77500" at bounding box center [683, 494] width 119 height 31
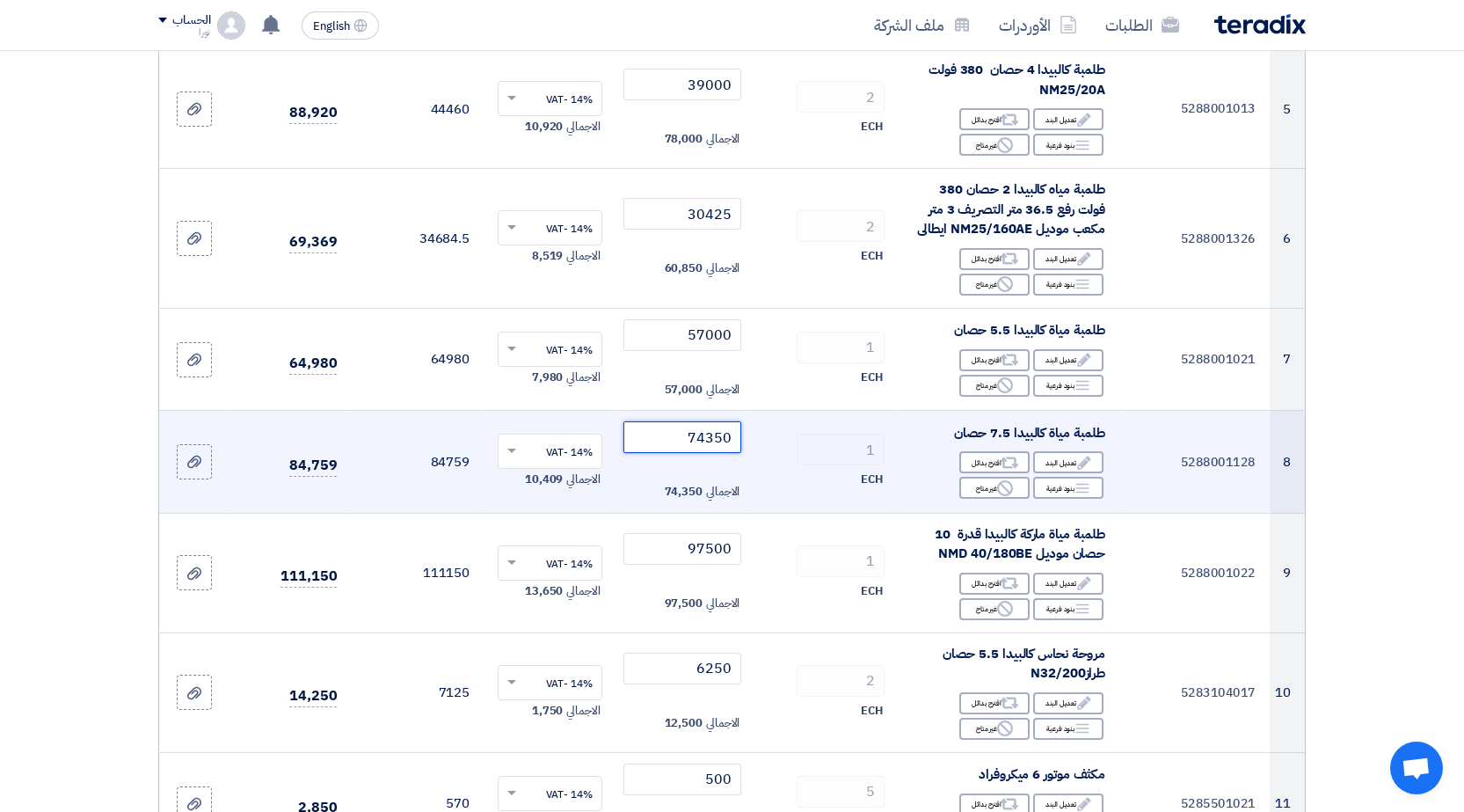
scroll to position [879, 0]
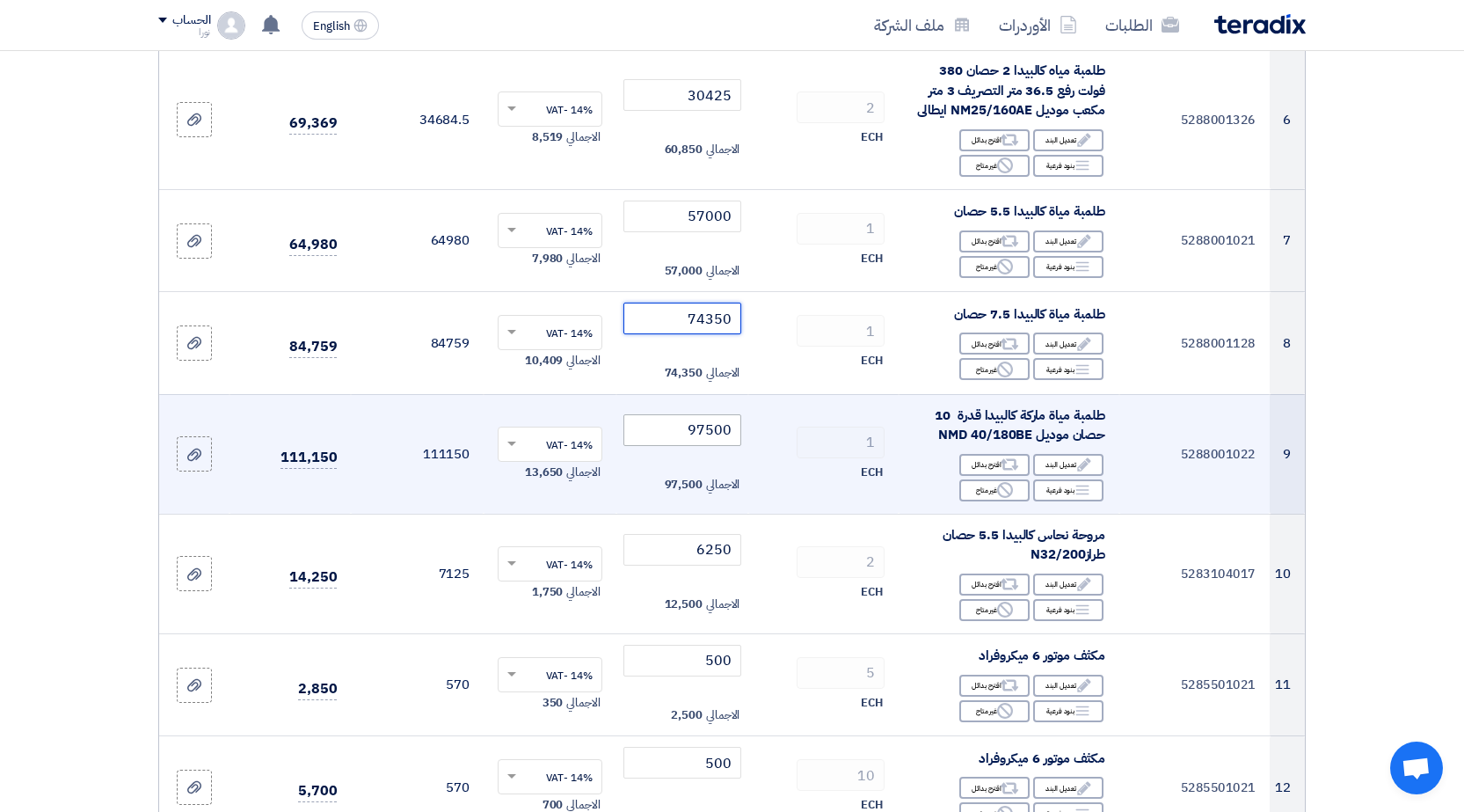
type input "74350"
click at [706, 434] on input "97500" at bounding box center [683, 429] width 119 height 31
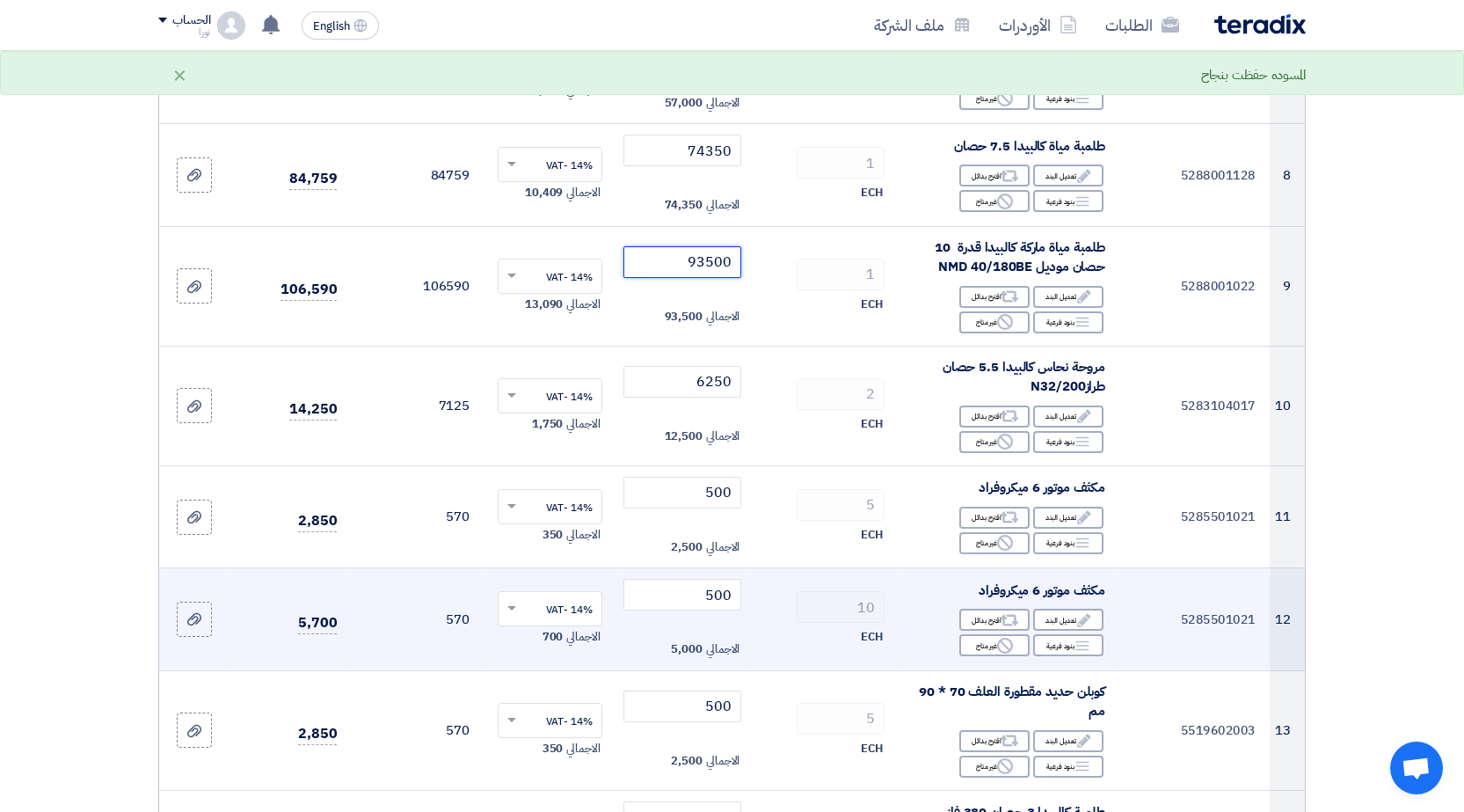
scroll to position [1055, 0]
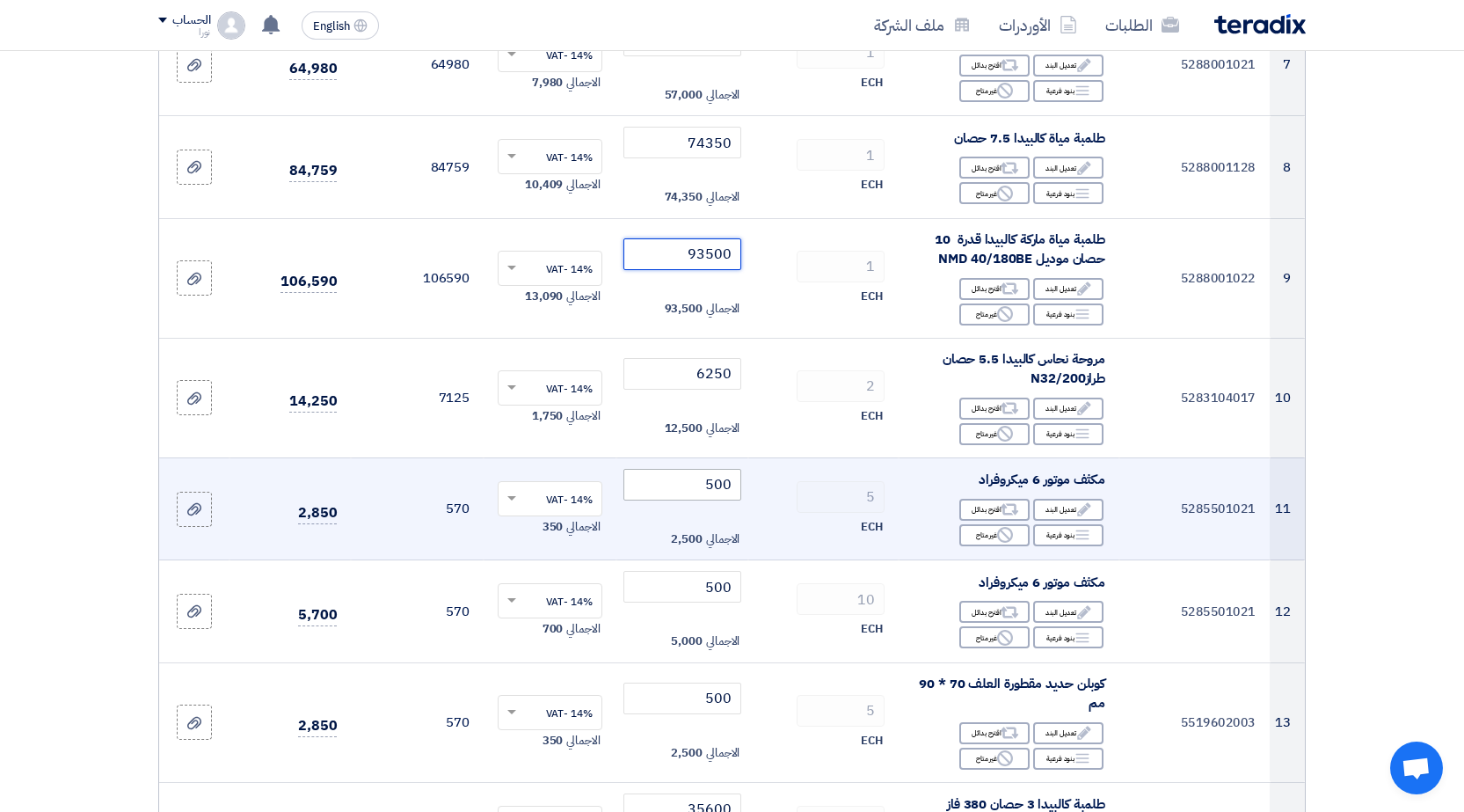
type input "93500"
click at [712, 485] on input "500" at bounding box center [683, 484] width 119 height 31
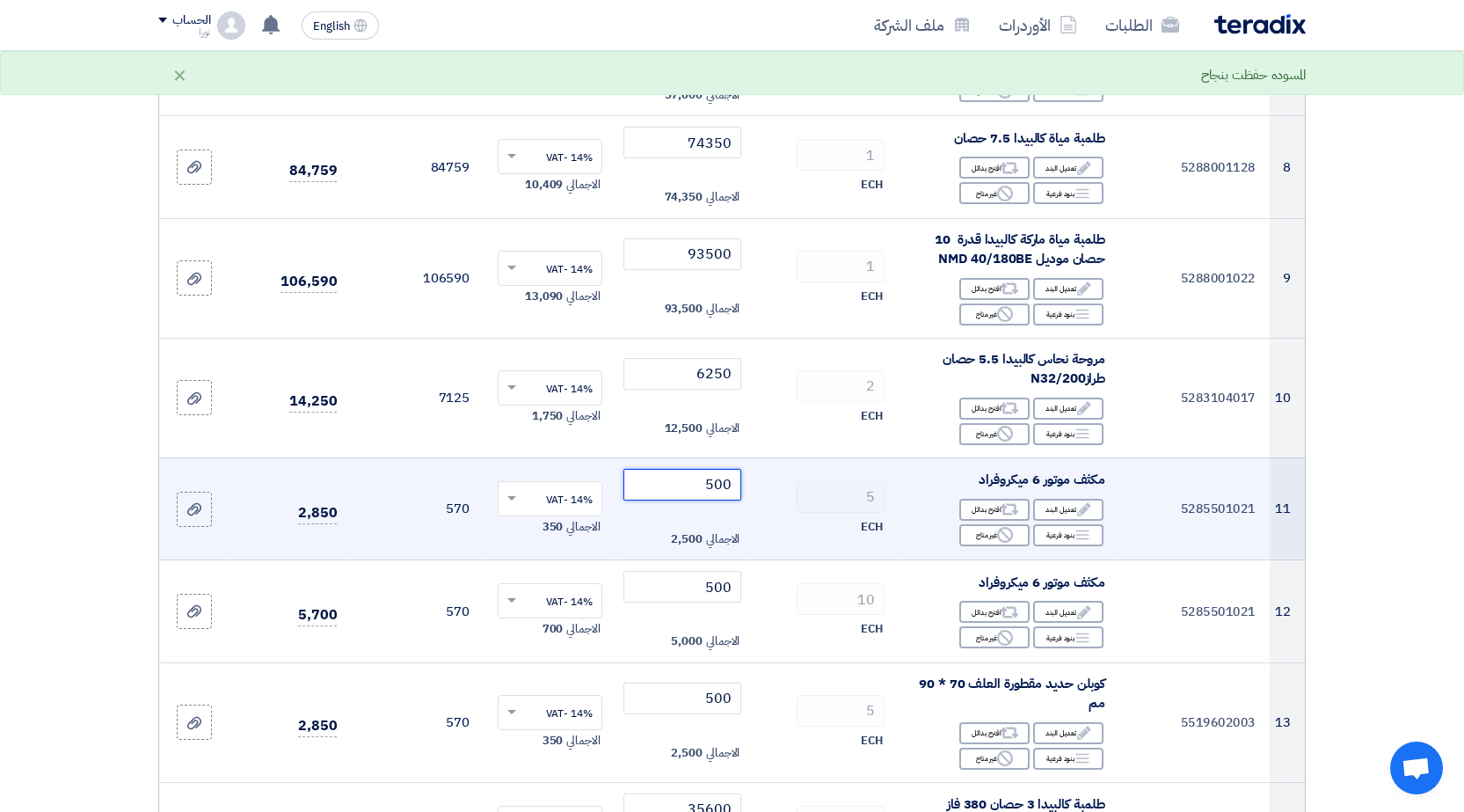
click at [702, 484] on input "500" at bounding box center [683, 484] width 119 height 31
drag, startPoint x: 702, startPoint y: 484, endPoint x: 730, endPoint y: 483, distance: 28.0
click at [730, 483] on input "500" at bounding box center [683, 484] width 119 height 31
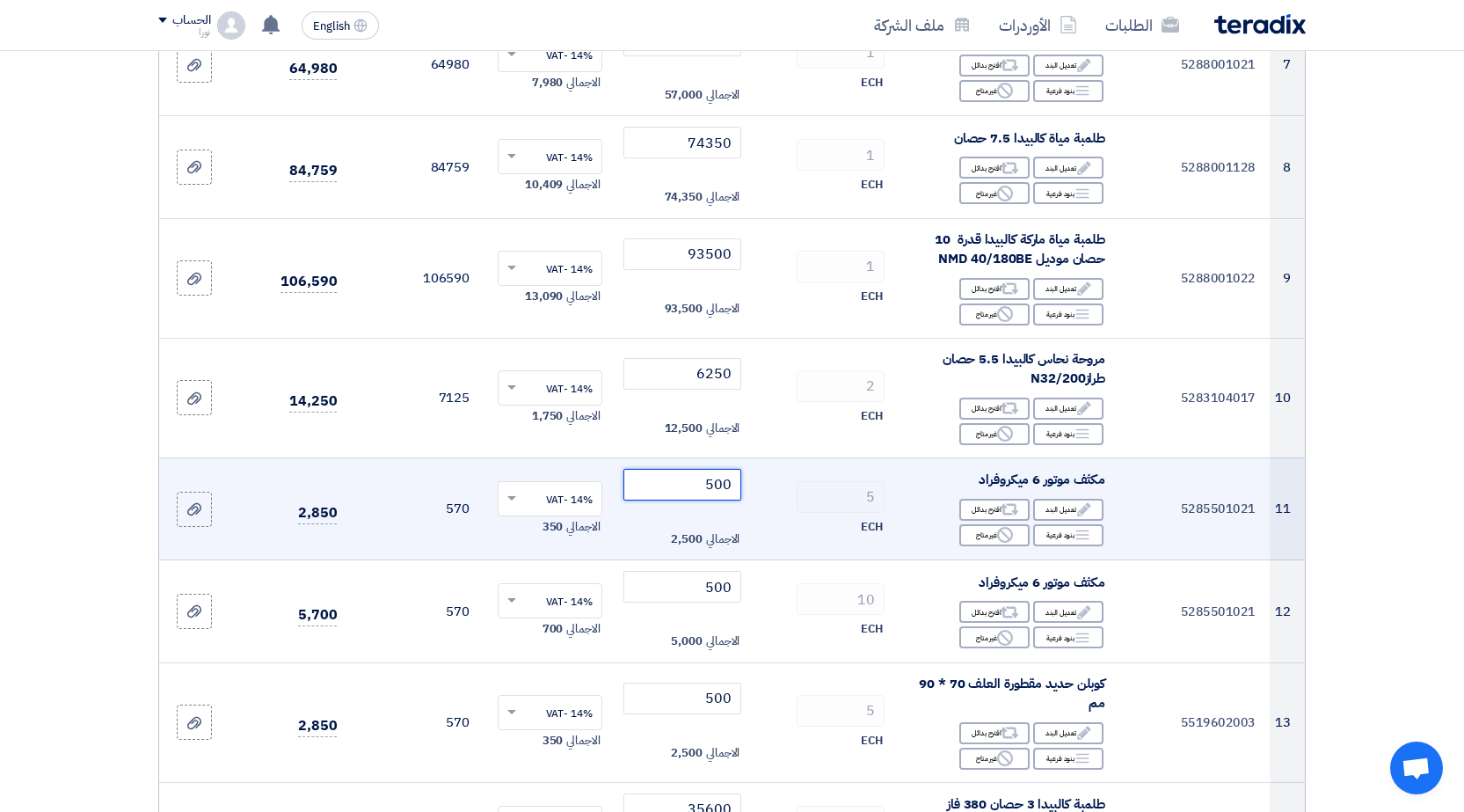
click at [725, 483] on input "500" at bounding box center [683, 484] width 119 height 31
drag, startPoint x: 710, startPoint y: 485, endPoint x: 731, endPoint y: 485, distance: 21.0
click at [731, 485] on input "500" at bounding box center [683, 484] width 119 height 31
click at [726, 485] on input "500" at bounding box center [683, 484] width 119 height 31
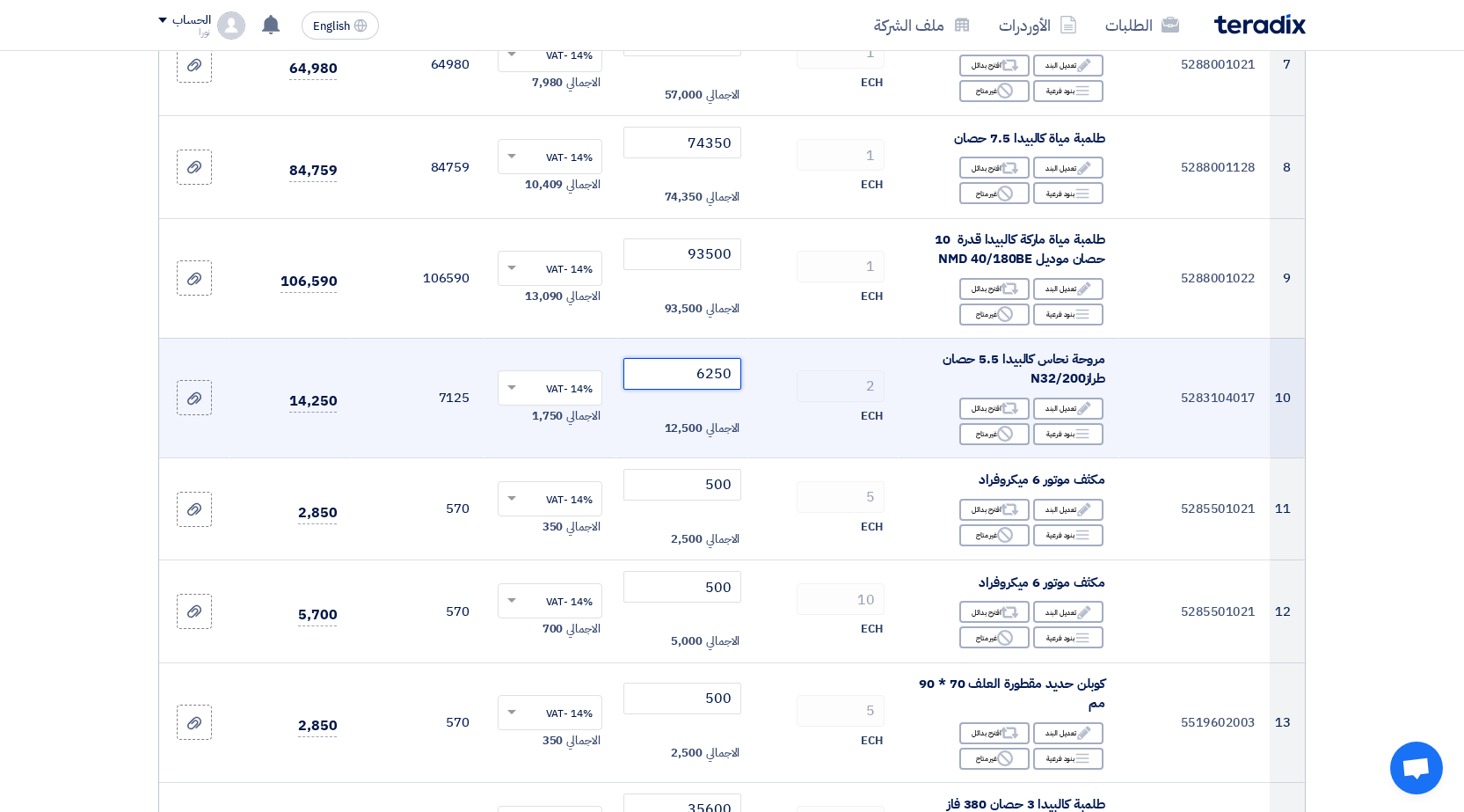
click at [716, 374] on input "6250" at bounding box center [683, 374] width 119 height 31
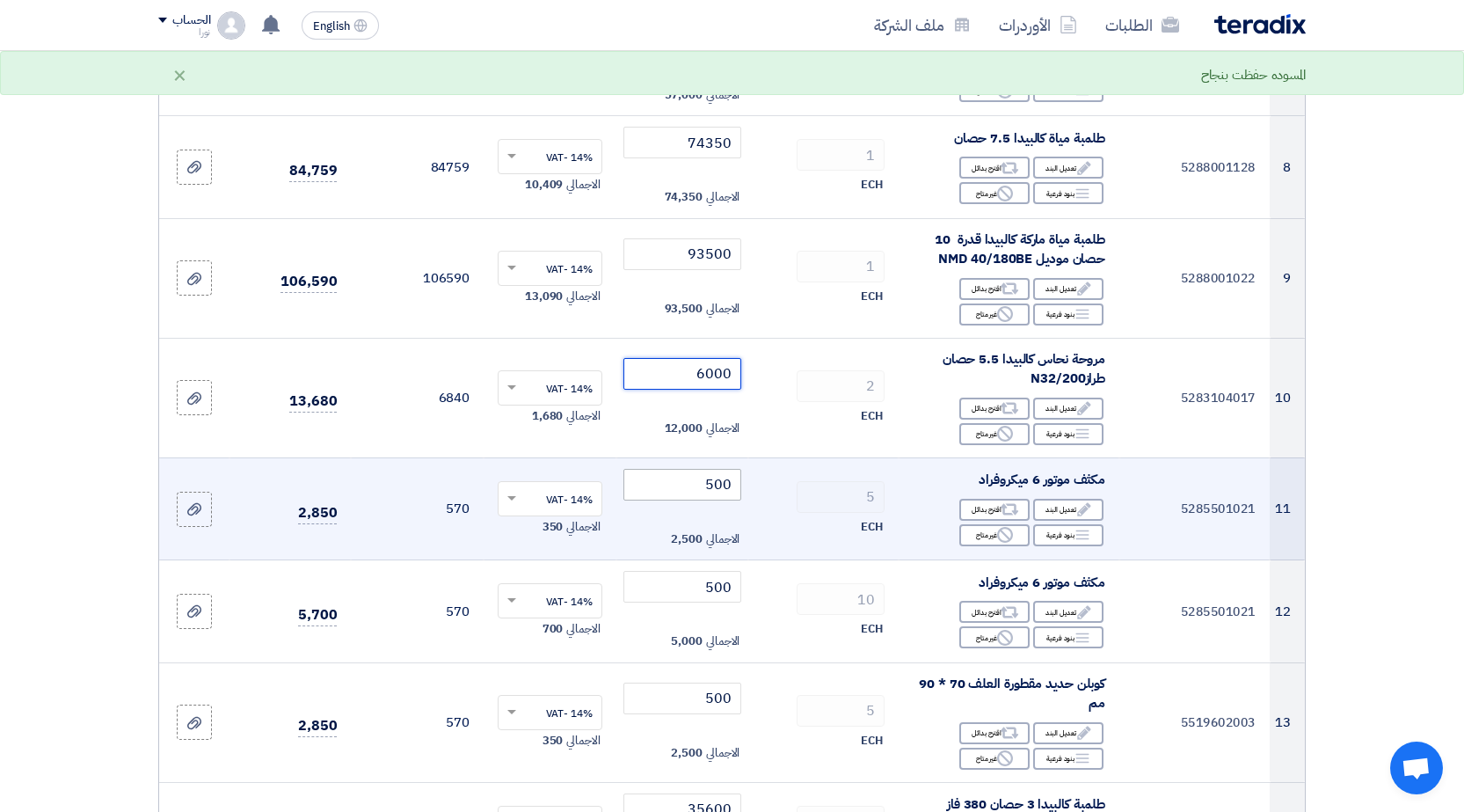
type input "6000"
click at [716, 486] on input "500" at bounding box center [683, 484] width 119 height 31
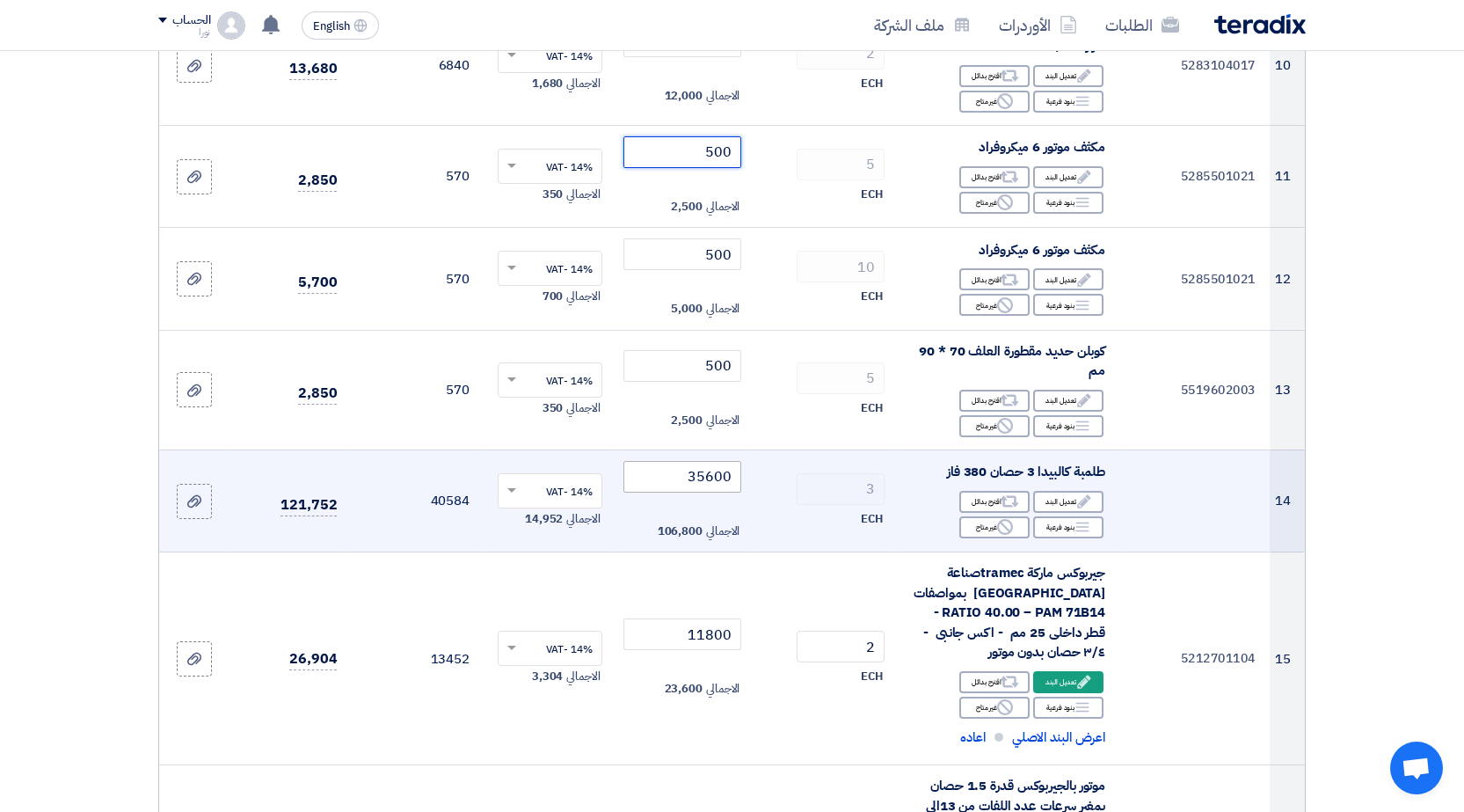
scroll to position [1407, 0]
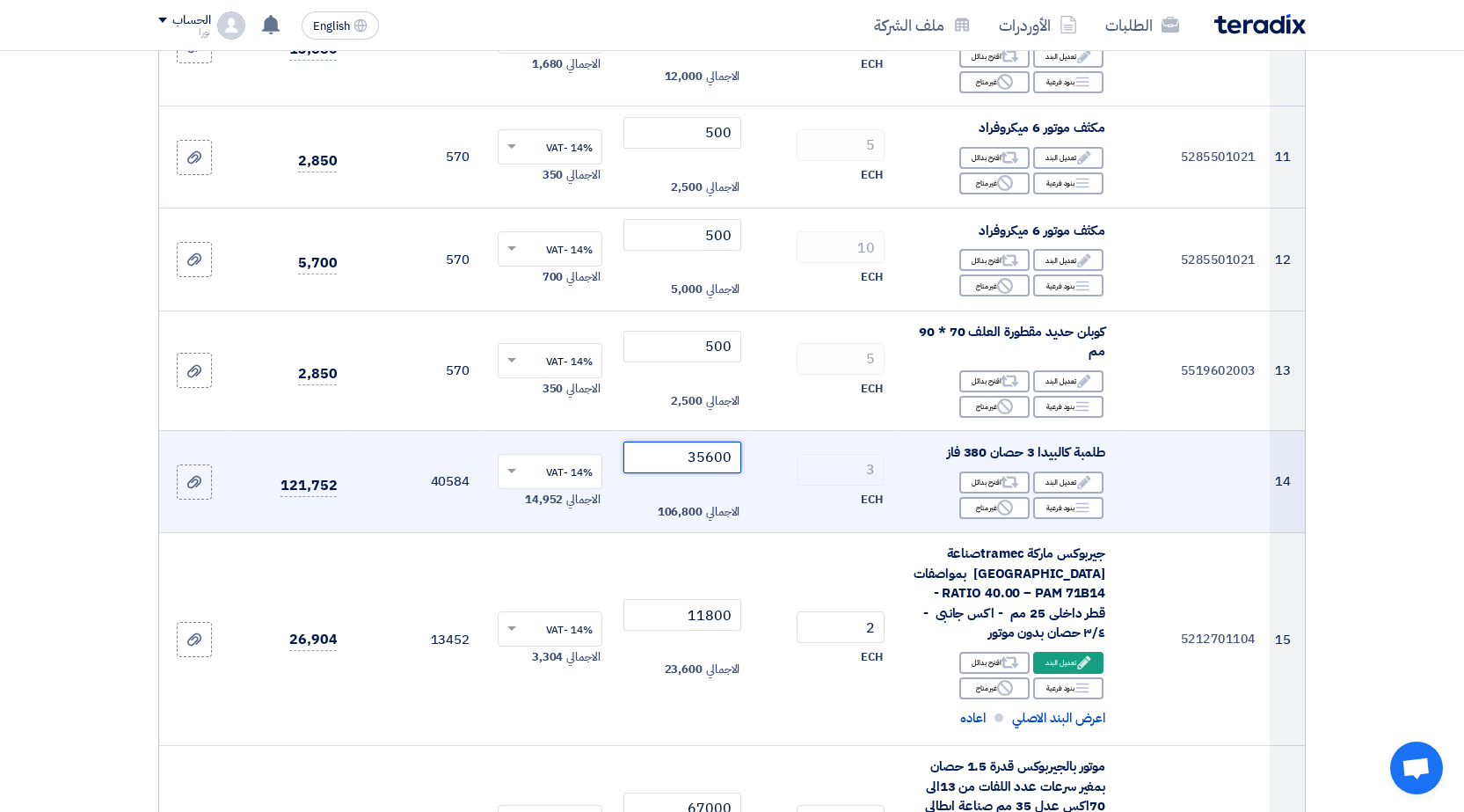
click at [710, 458] on input "35600" at bounding box center [683, 457] width 119 height 31
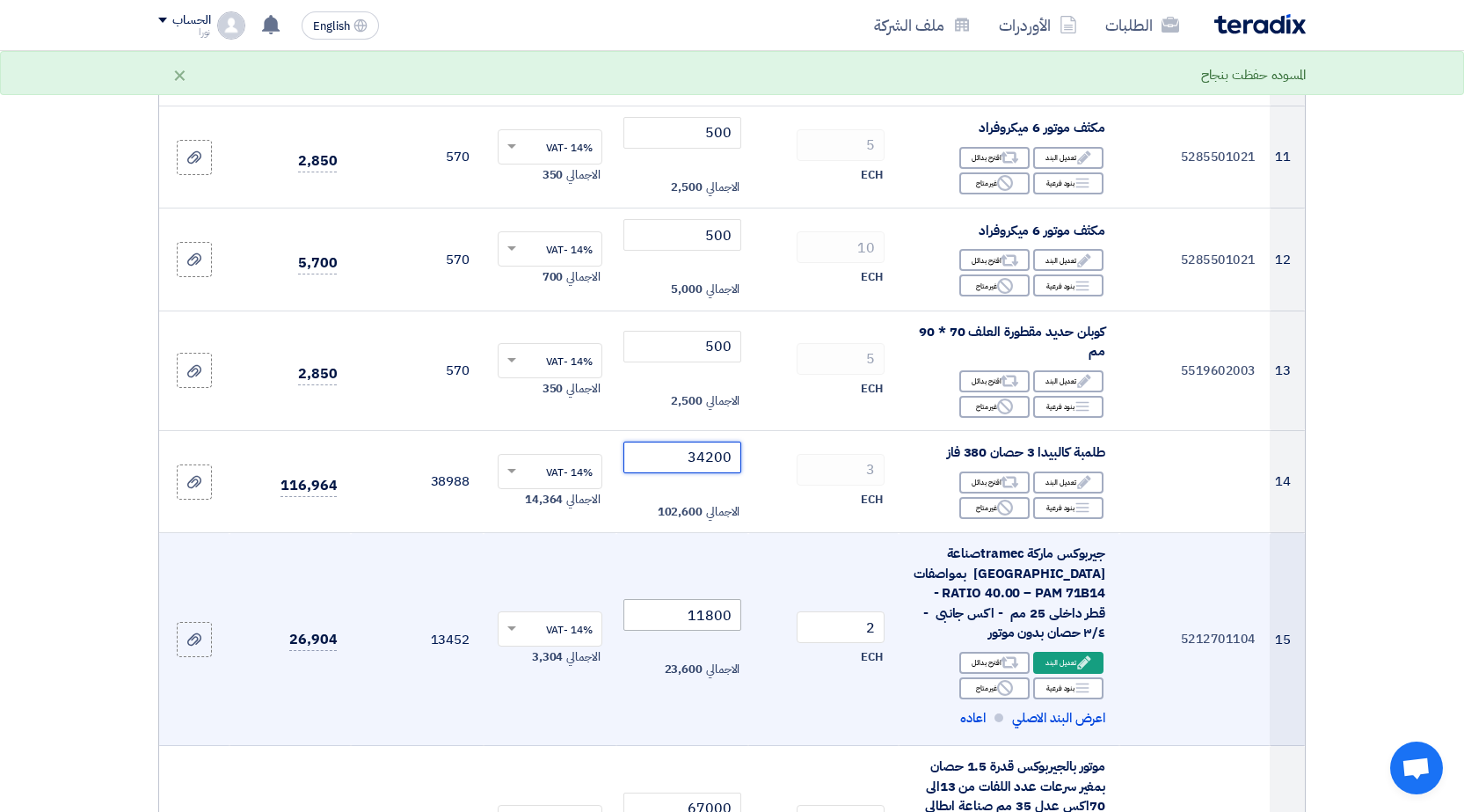
type input "34200"
click at [670, 609] on input "11800" at bounding box center [683, 615] width 119 height 31
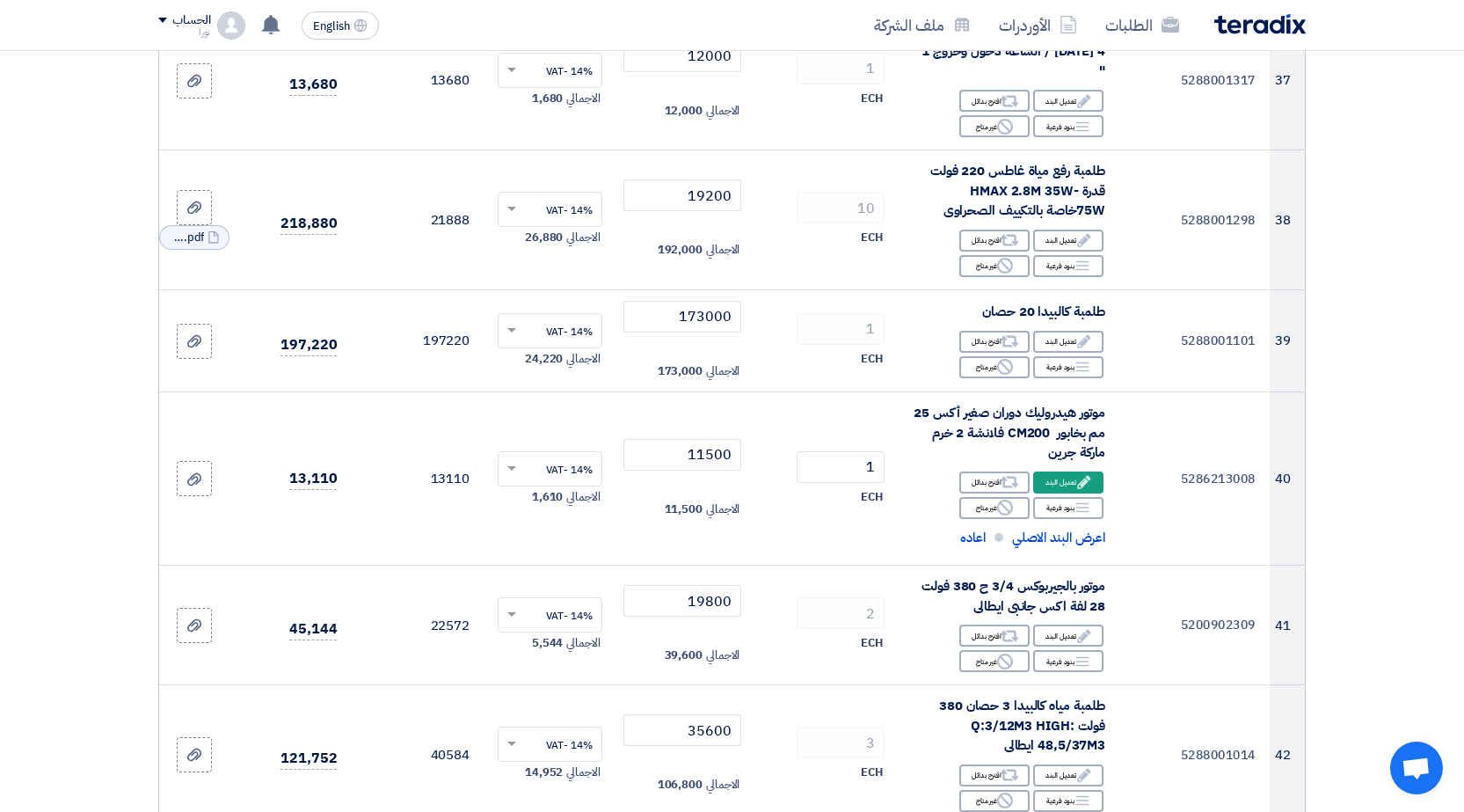
scroll to position [5364, 0]
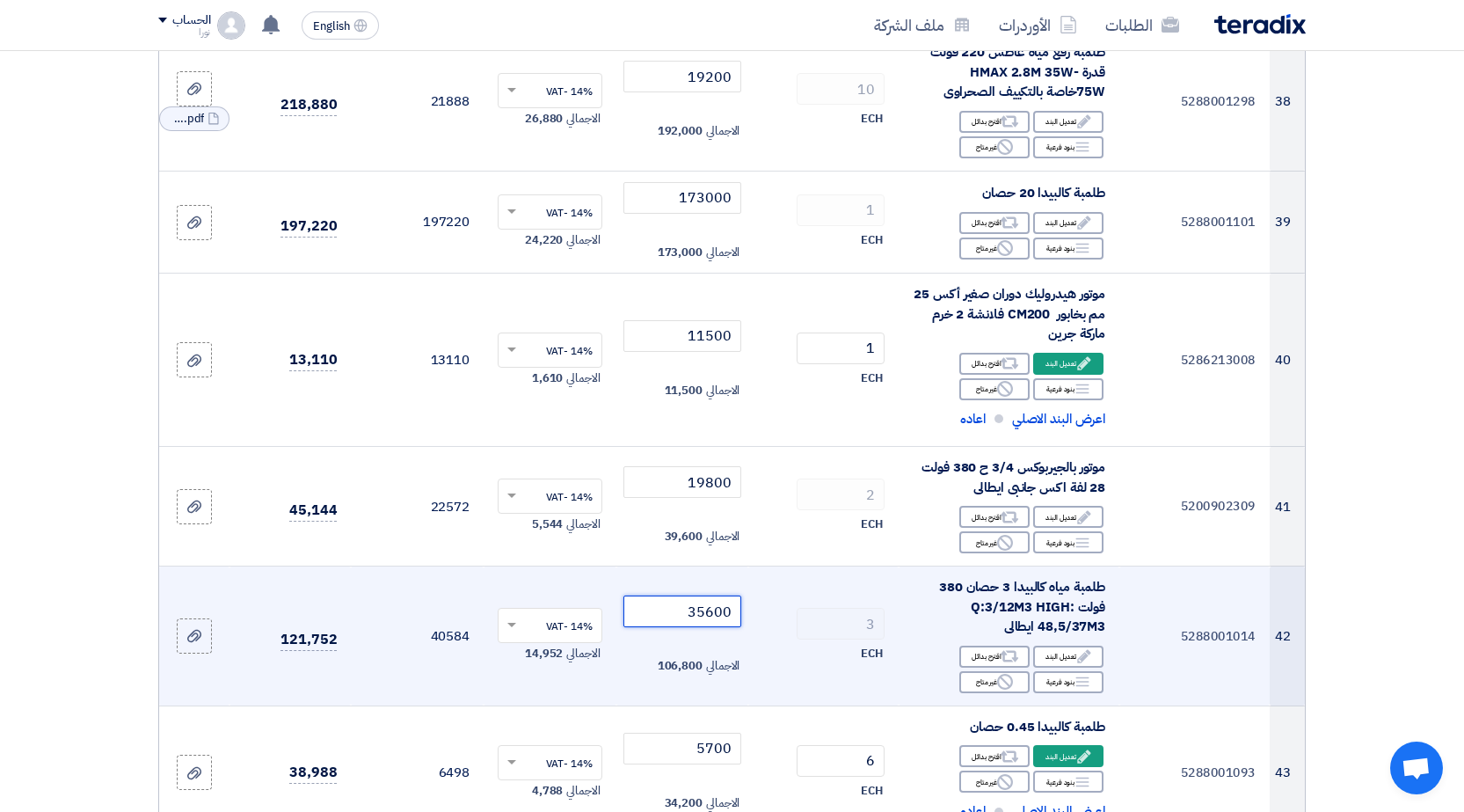
click at [715, 595] on input "35600" at bounding box center [683, 611] width 119 height 31
click at [714, 595] on input "35600" at bounding box center [683, 611] width 119 height 31
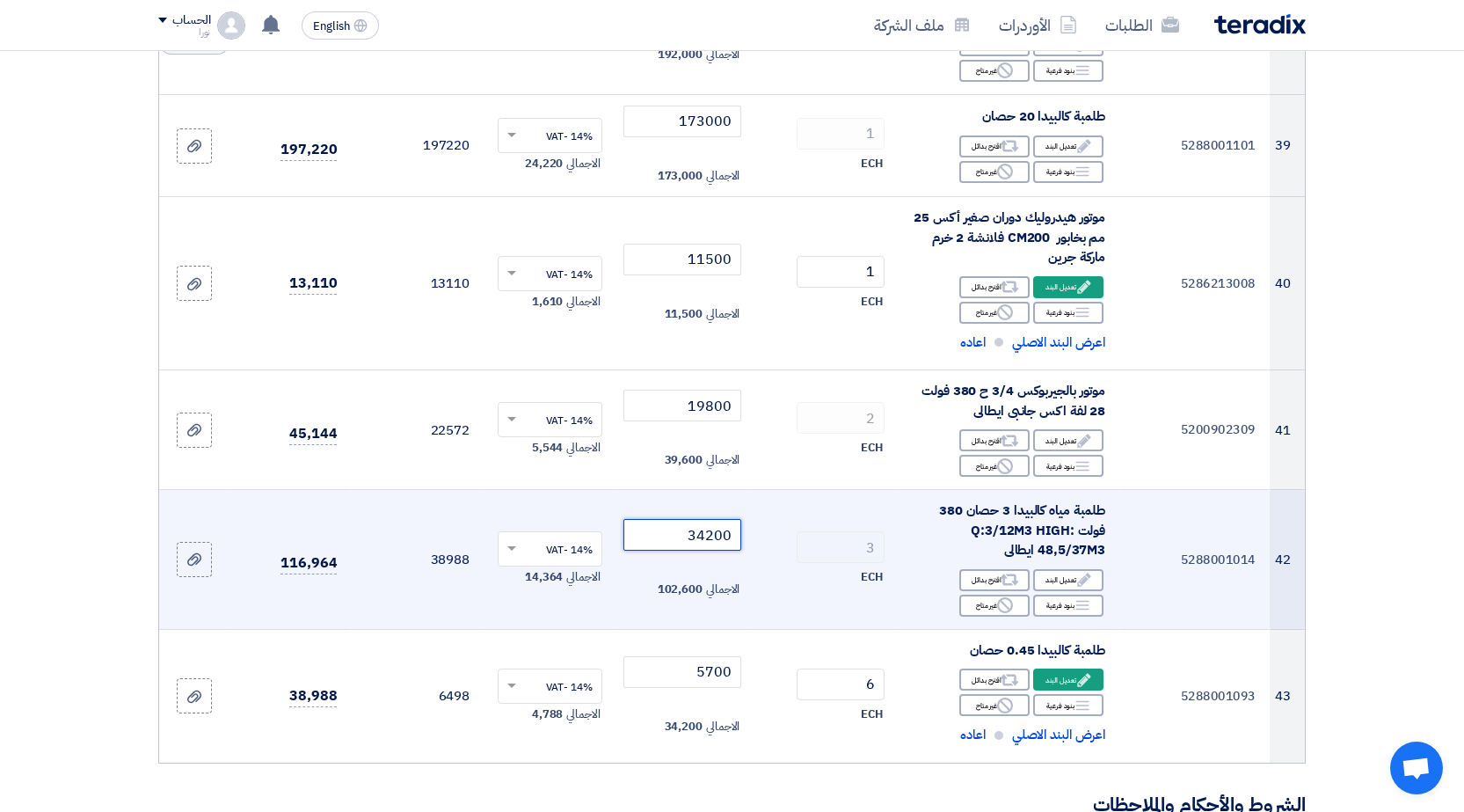
scroll to position [5540, 0]
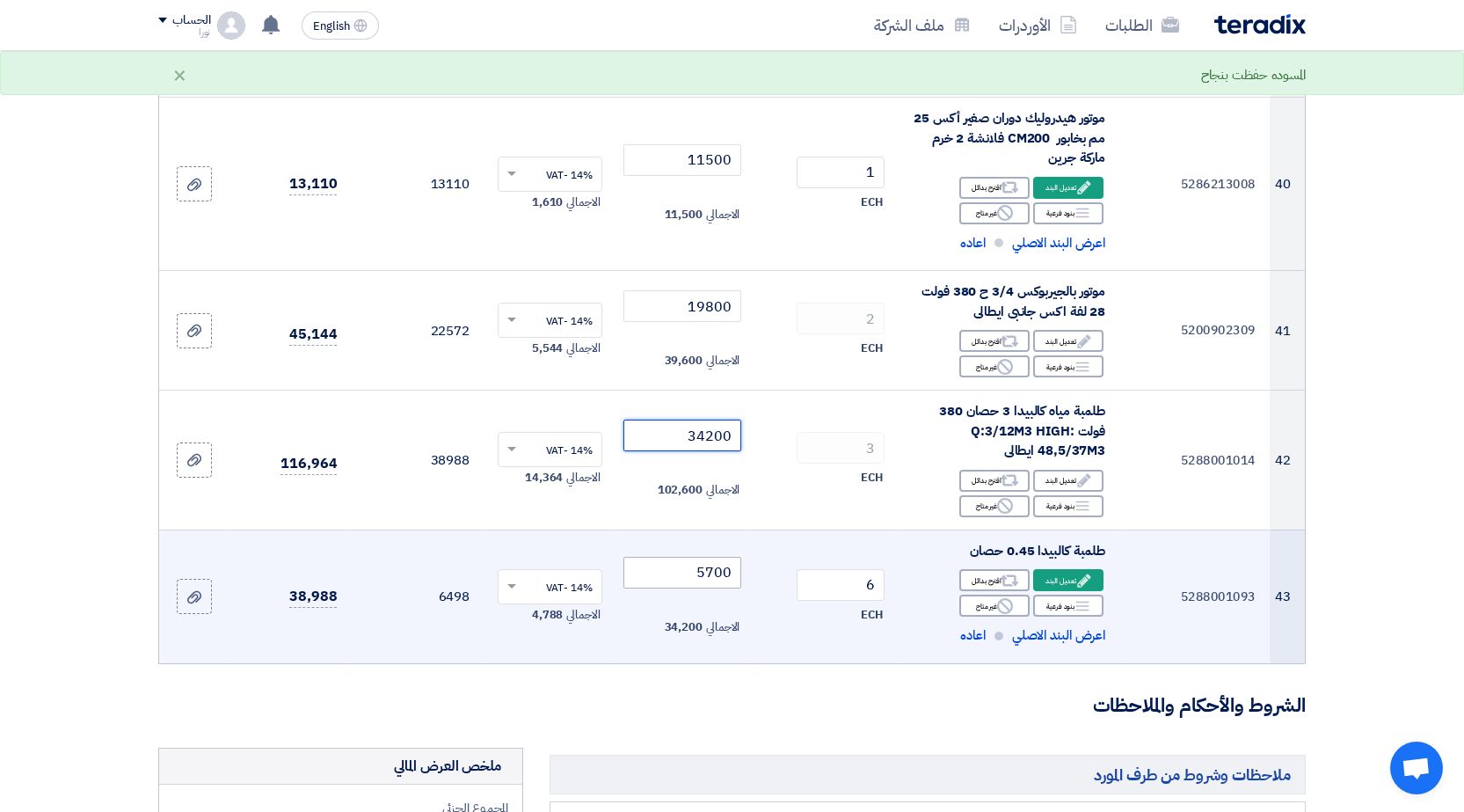
type input "34200"
click at [678, 556] on input "5700" at bounding box center [683, 572] width 119 height 31
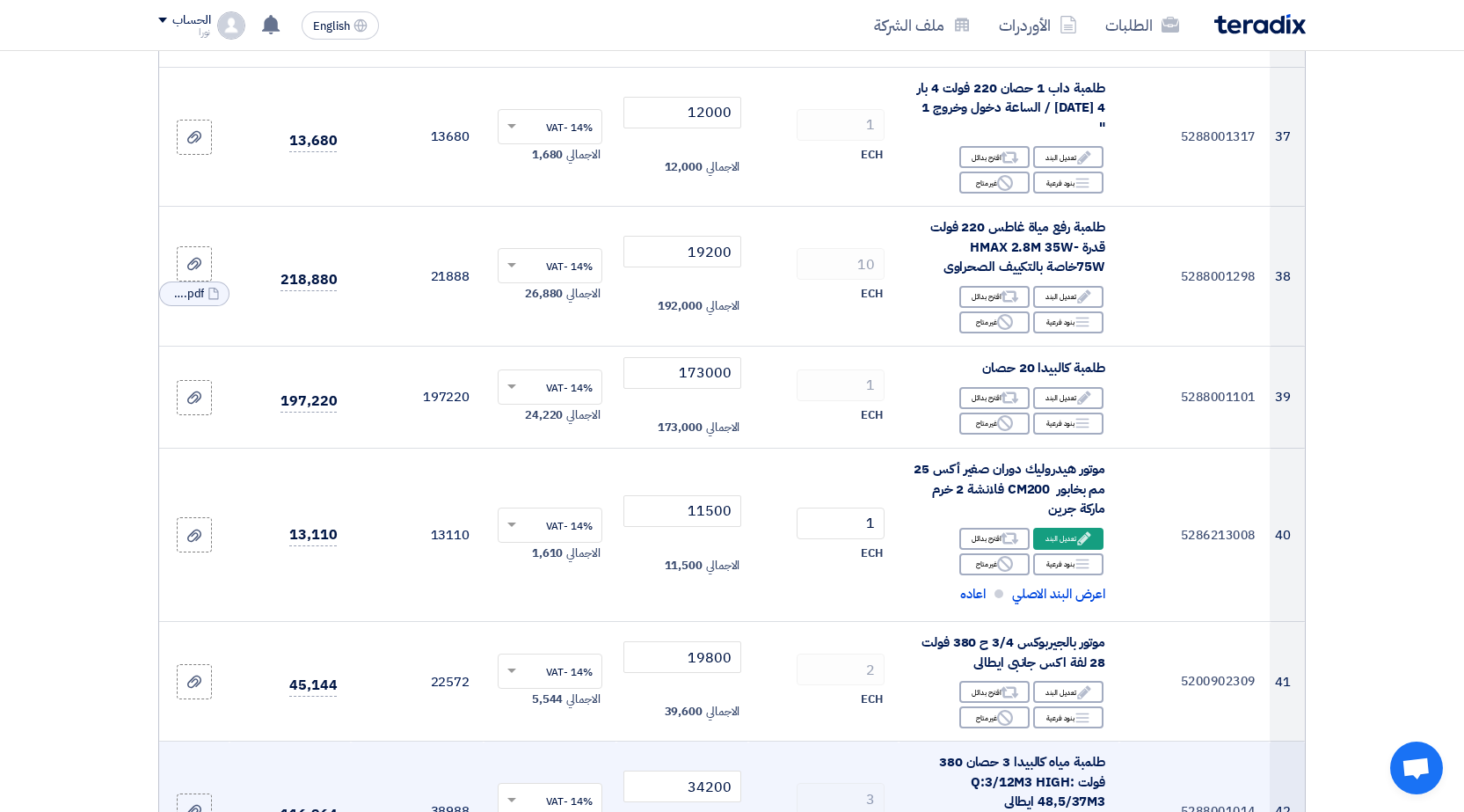
scroll to position [5188, 0]
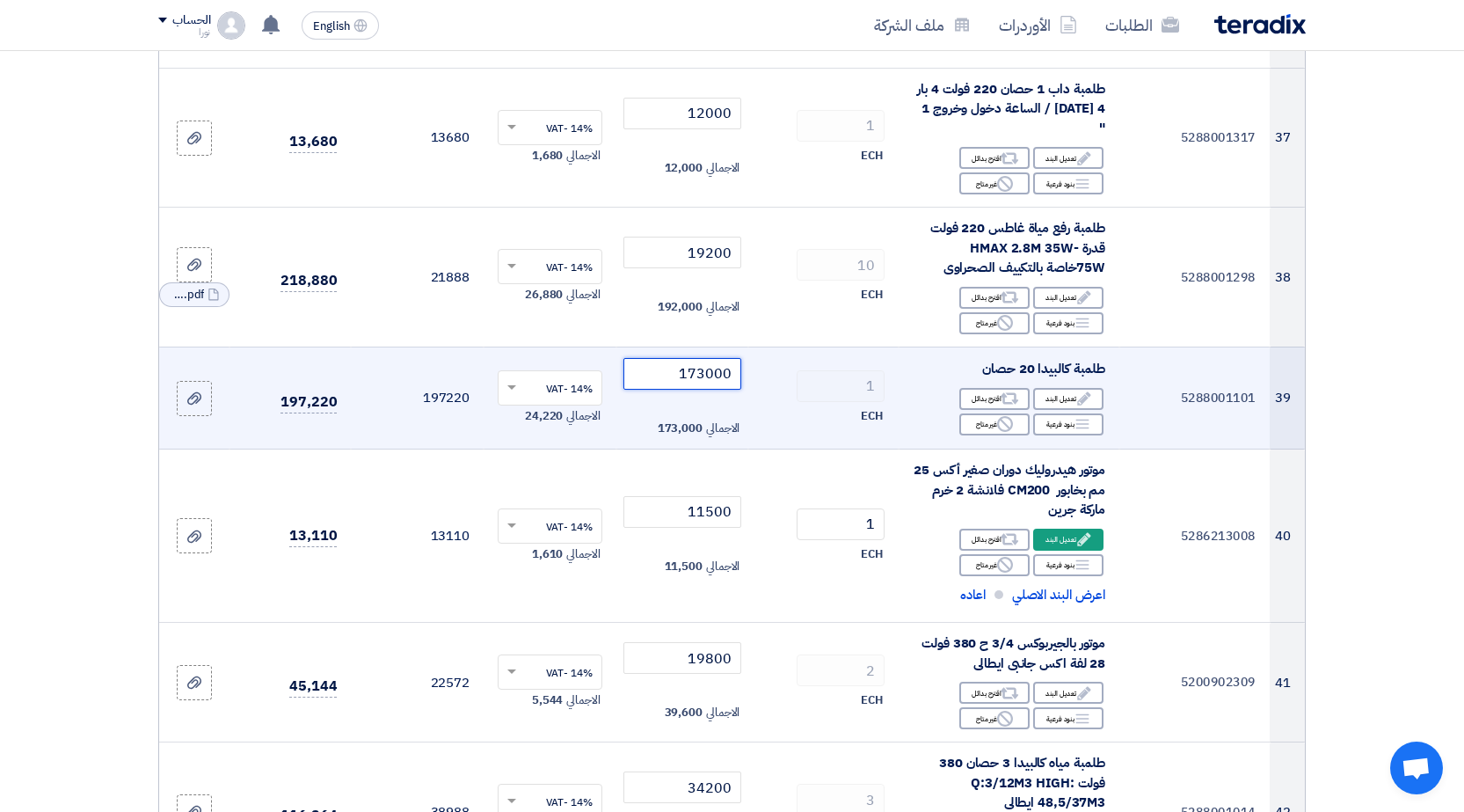
click at [695, 358] on input "173000" at bounding box center [683, 374] width 119 height 31
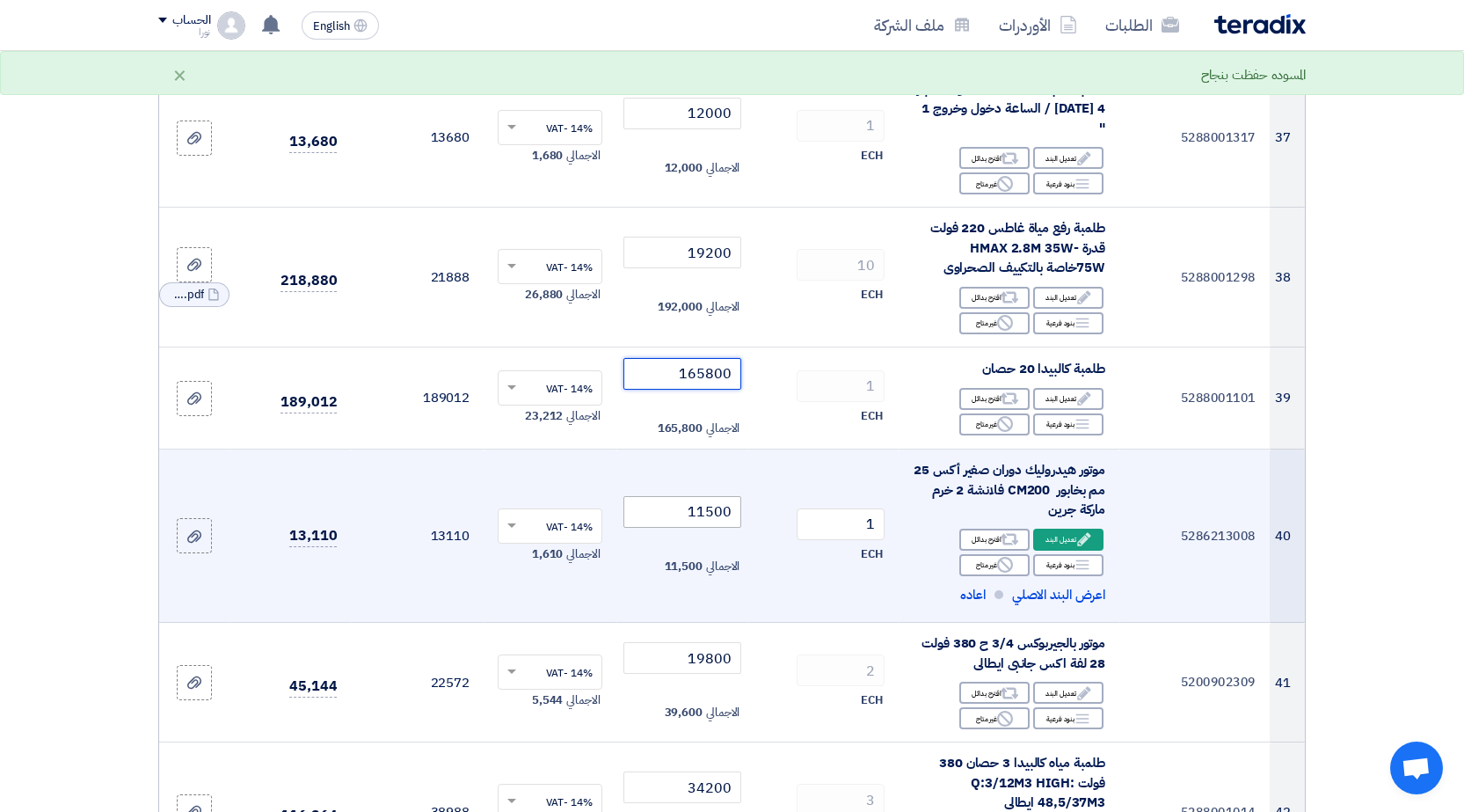
type input "165800"
click at [680, 496] on input "11500" at bounding box center [683, 511] width 119 height 31
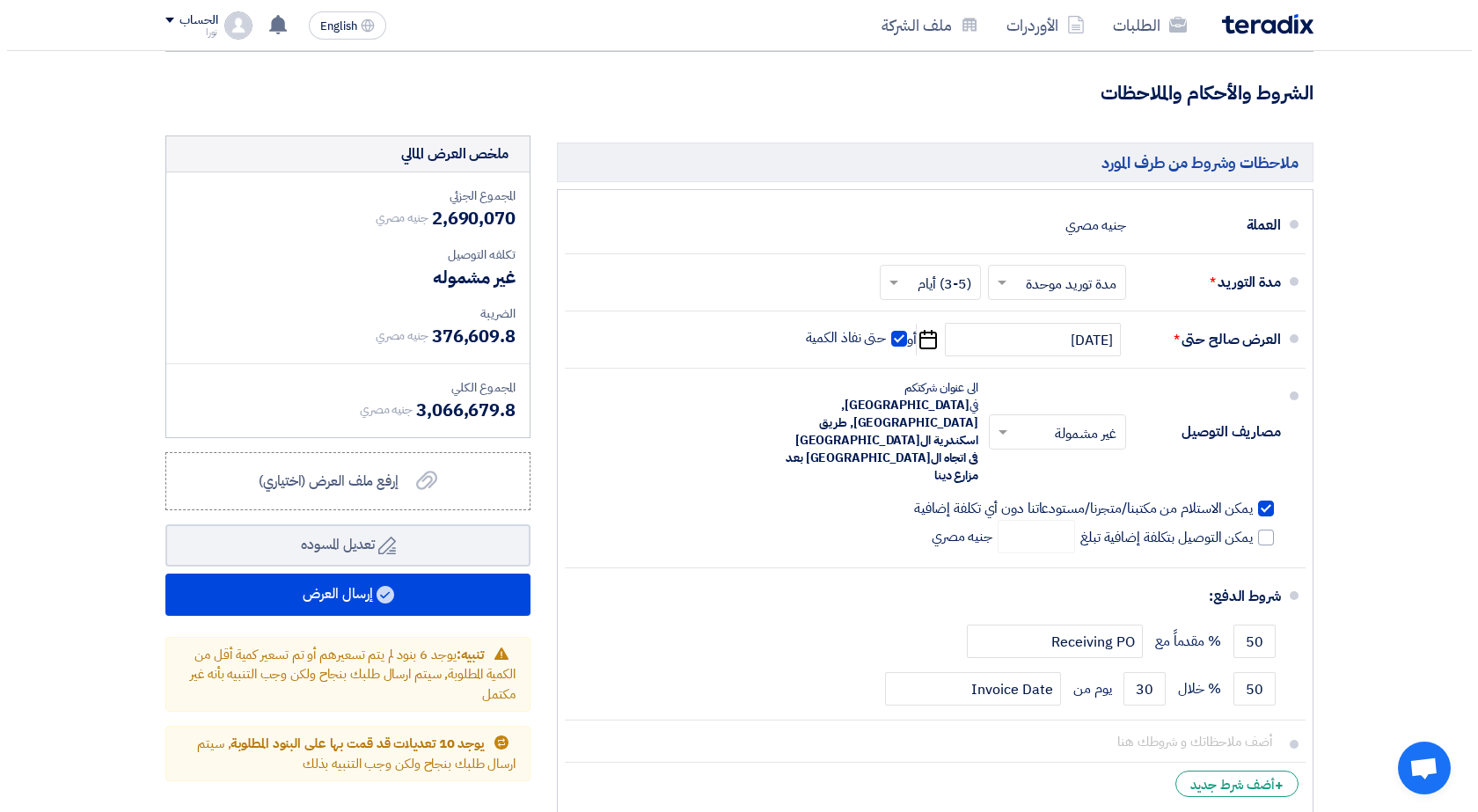
scroll to position [6331, 0]
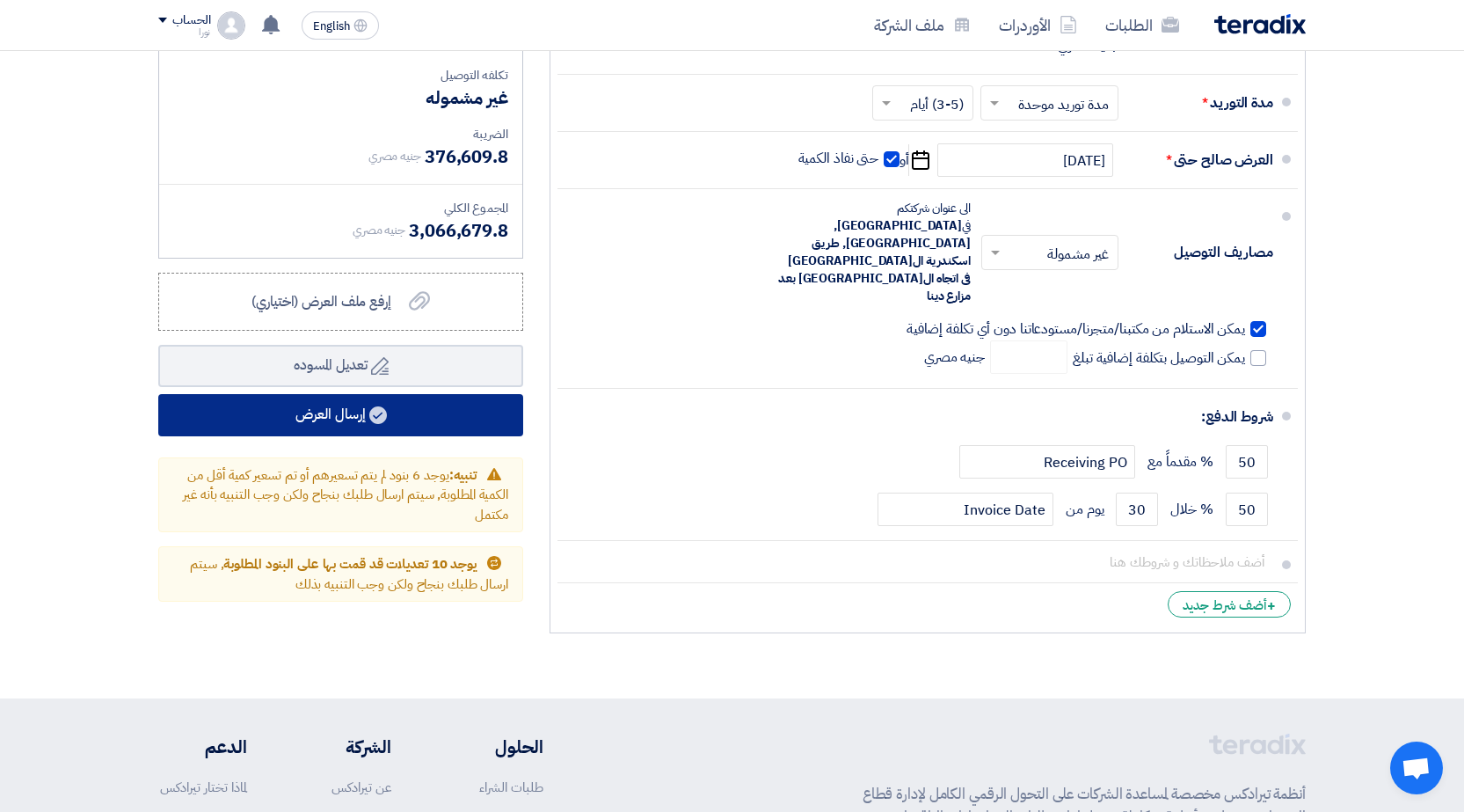
click at [322, 394] on button "إرسال العرض" at bounding box center [341, 415] width 365 height 42
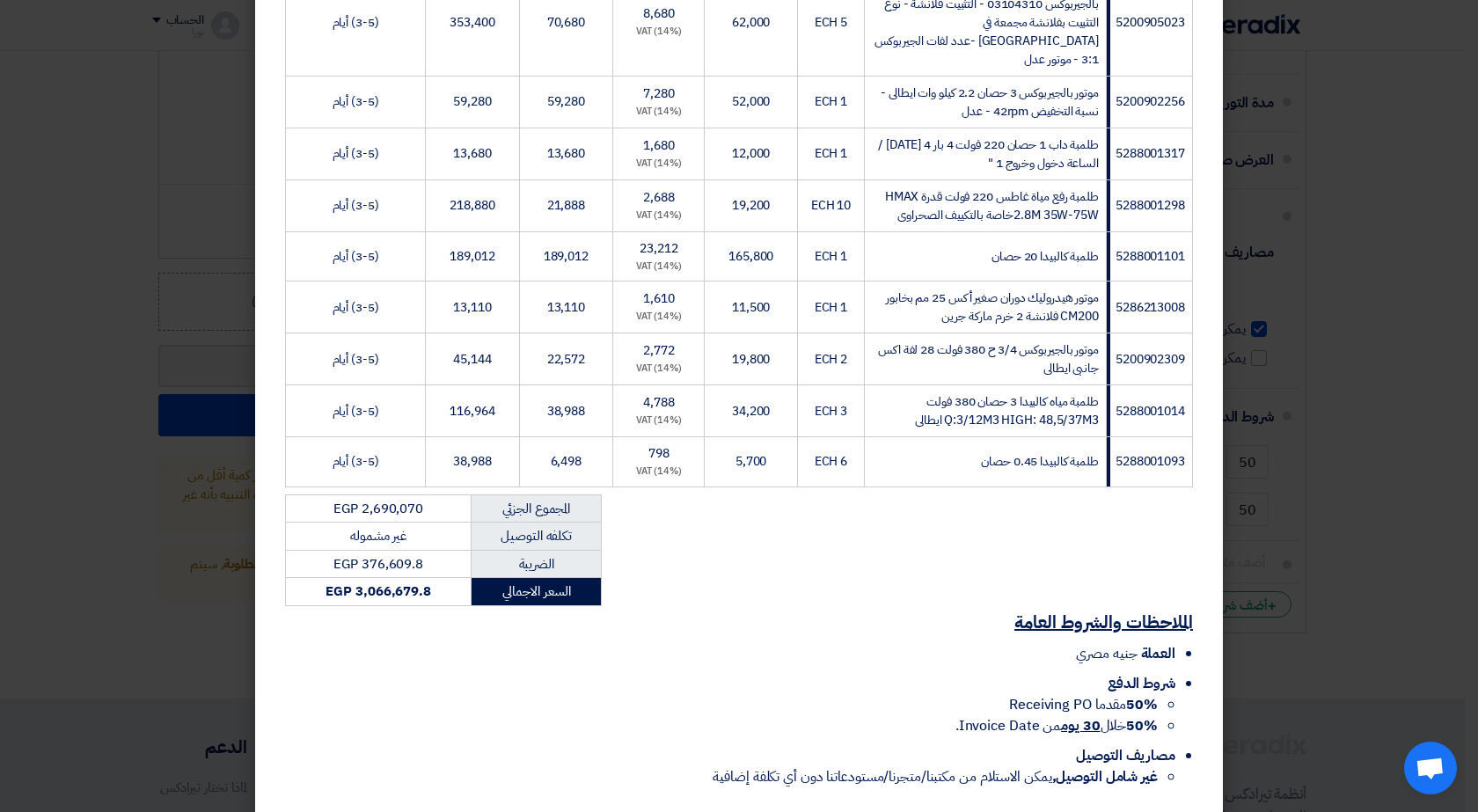
scroll to position [2320, 0]
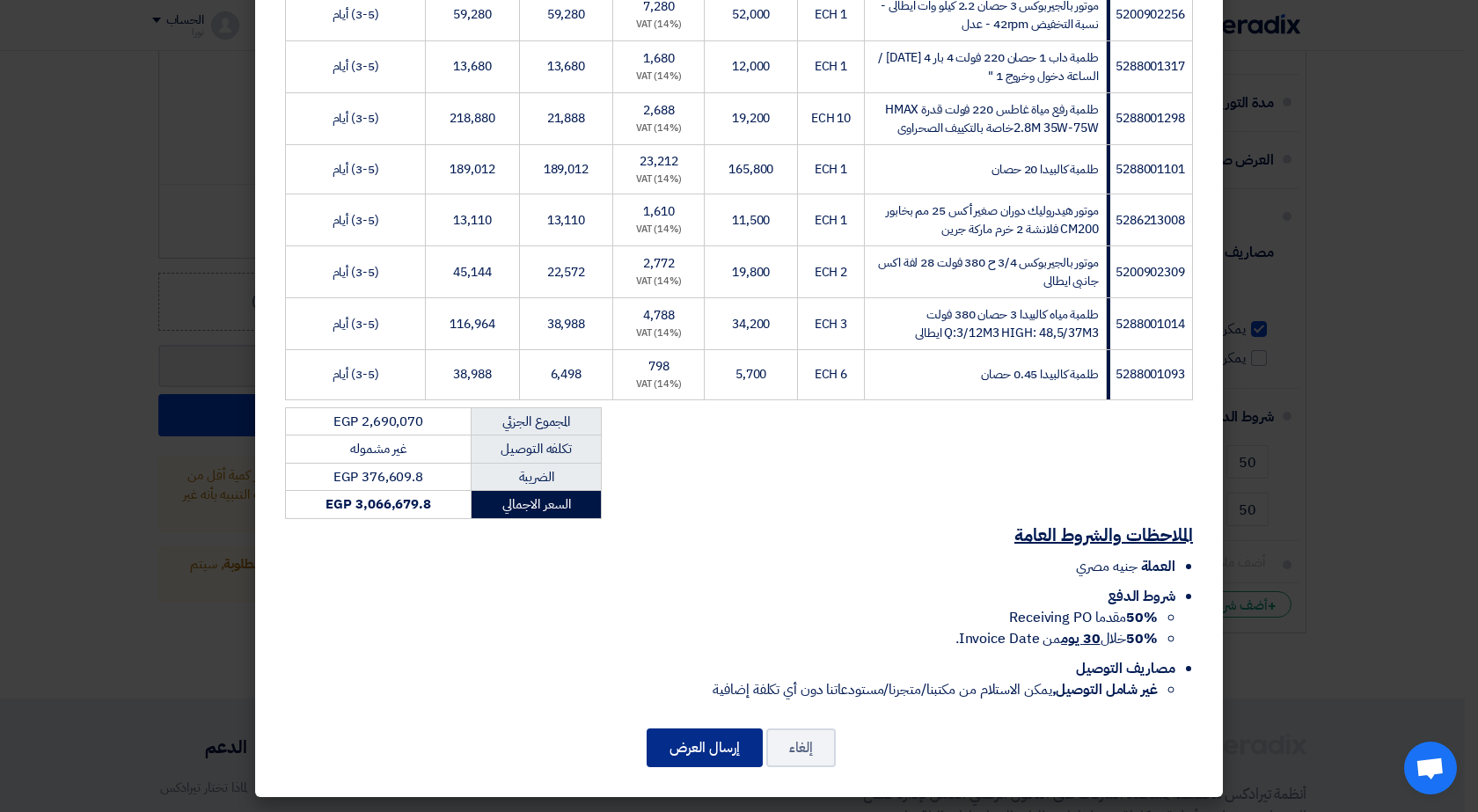
click at [712, 754] on button "إرسال العرض" at bounding box center [704, 748] width 116 height 39
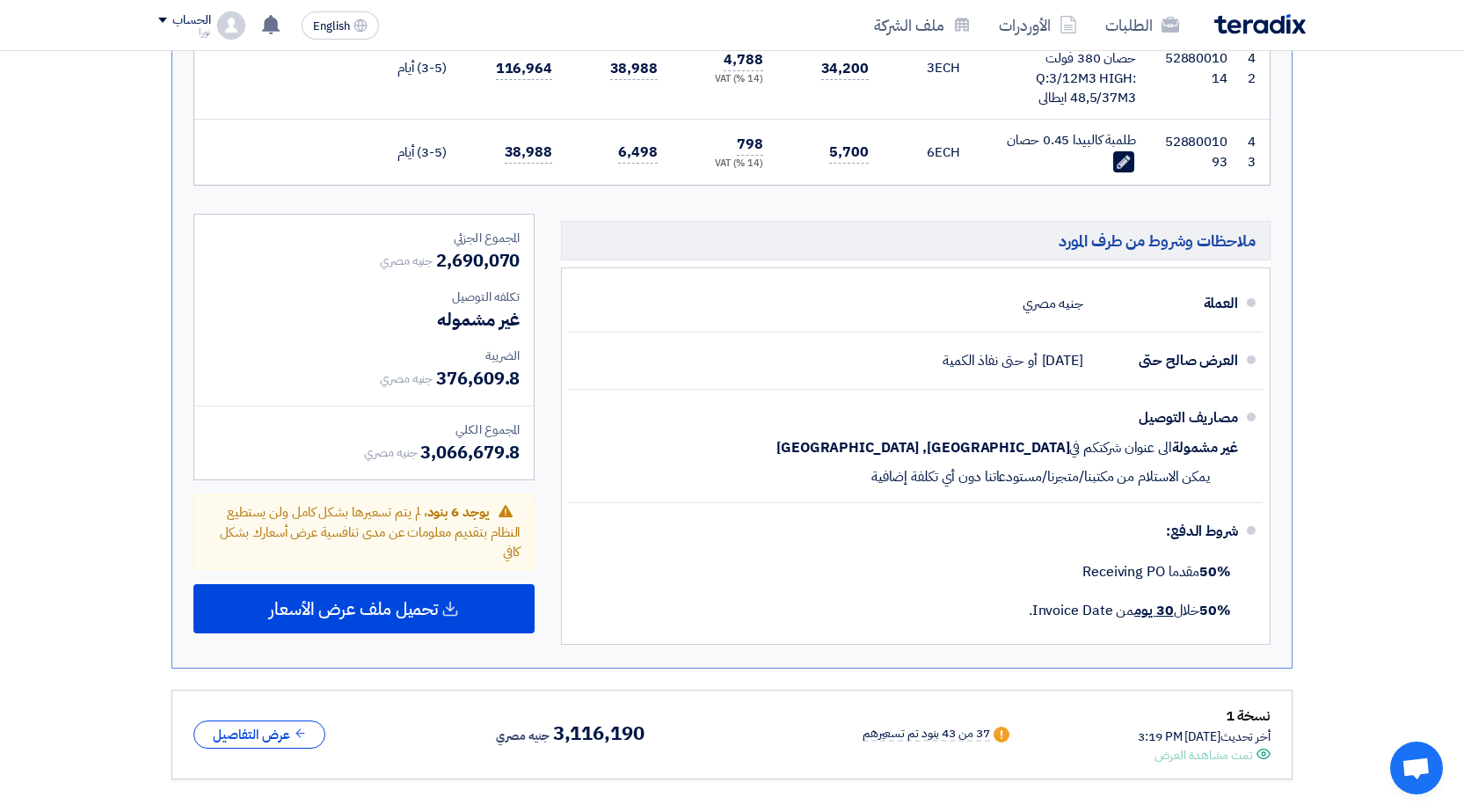
scroll to position [4309, 0]
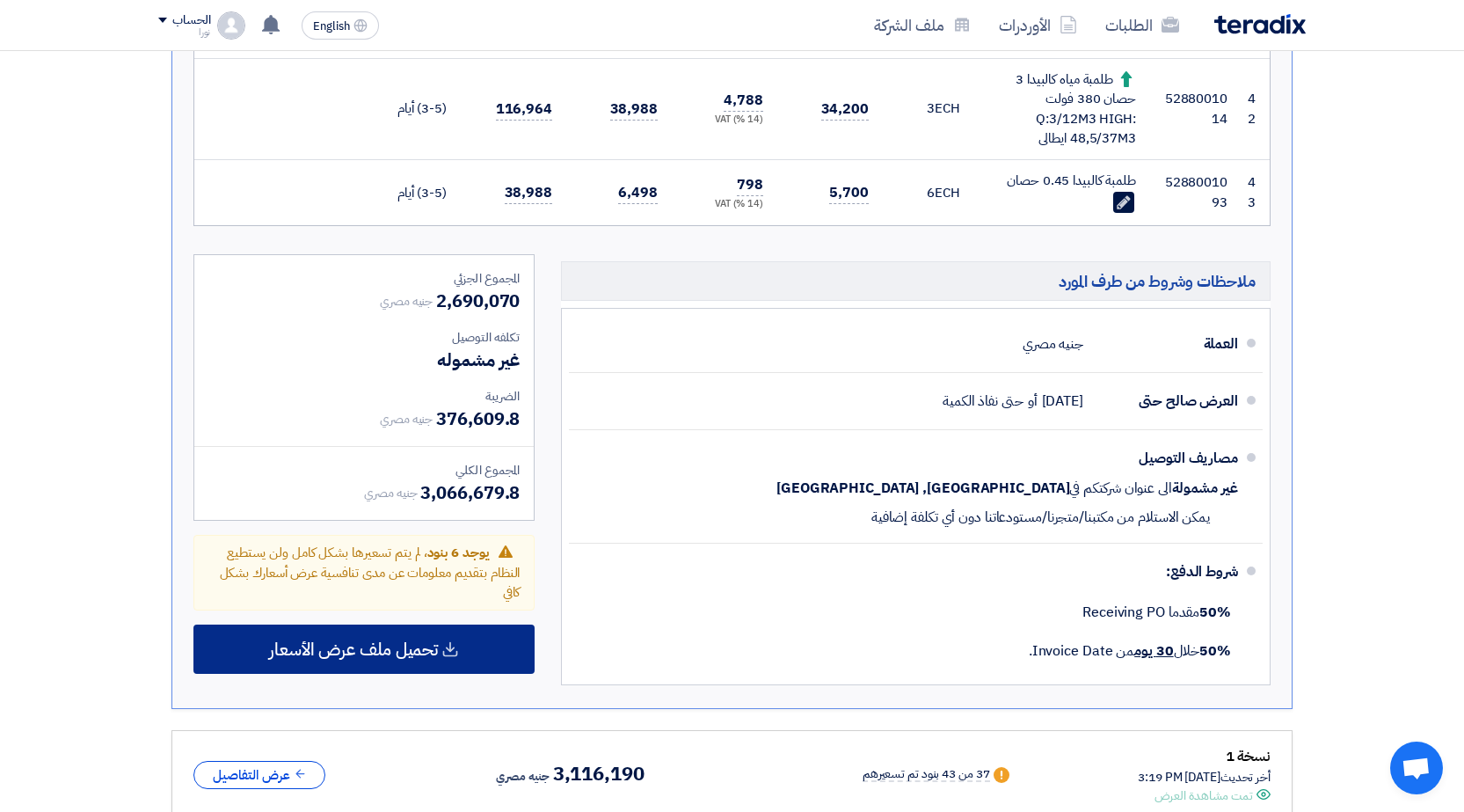
click at [360, 641] on span "تحميل ملف عرض الأسعار" at bounding box center [353, 649] width 169 height 16
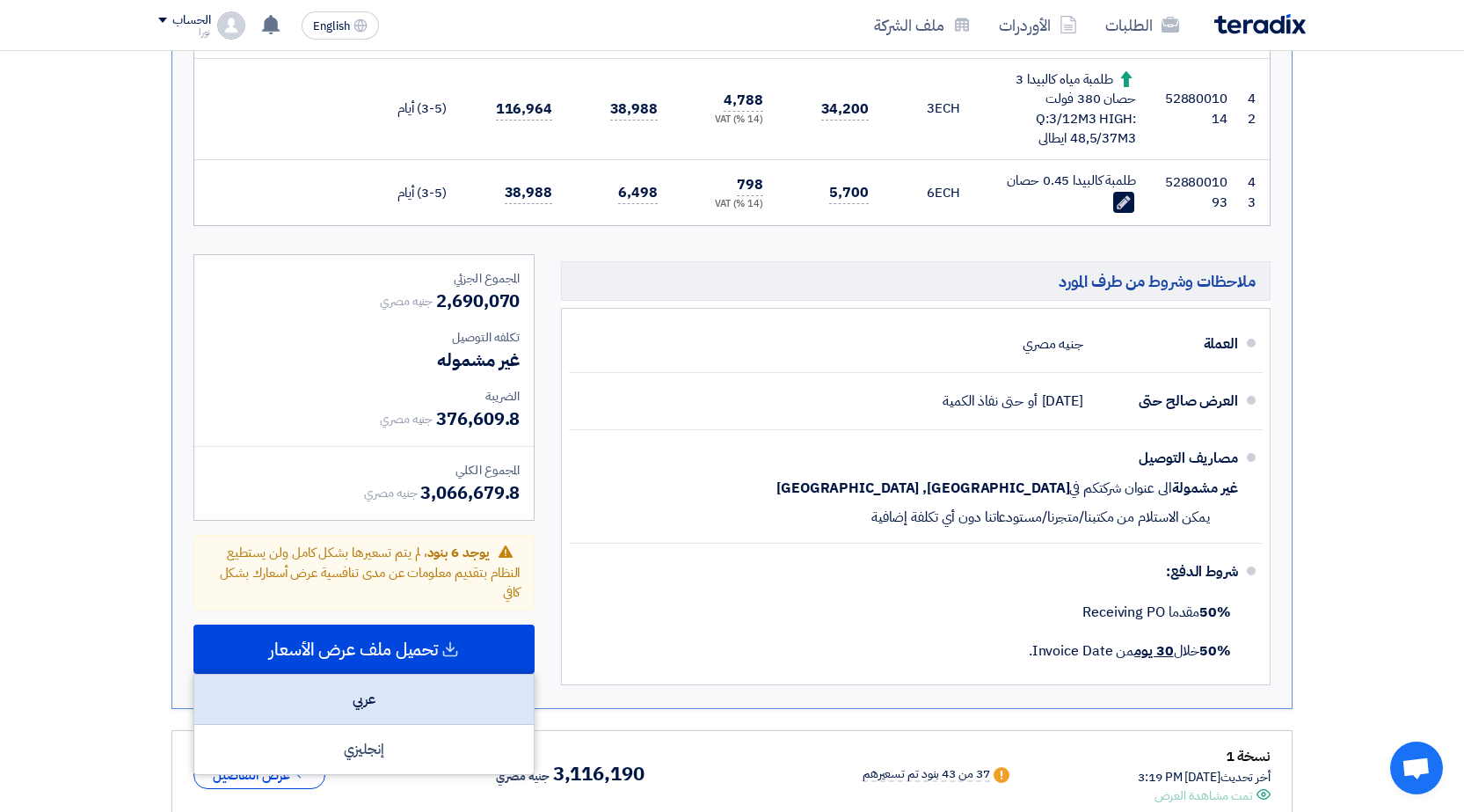
click at [369, 674] on div "عربي" at bounding box center [364, 699] width 340 height 50
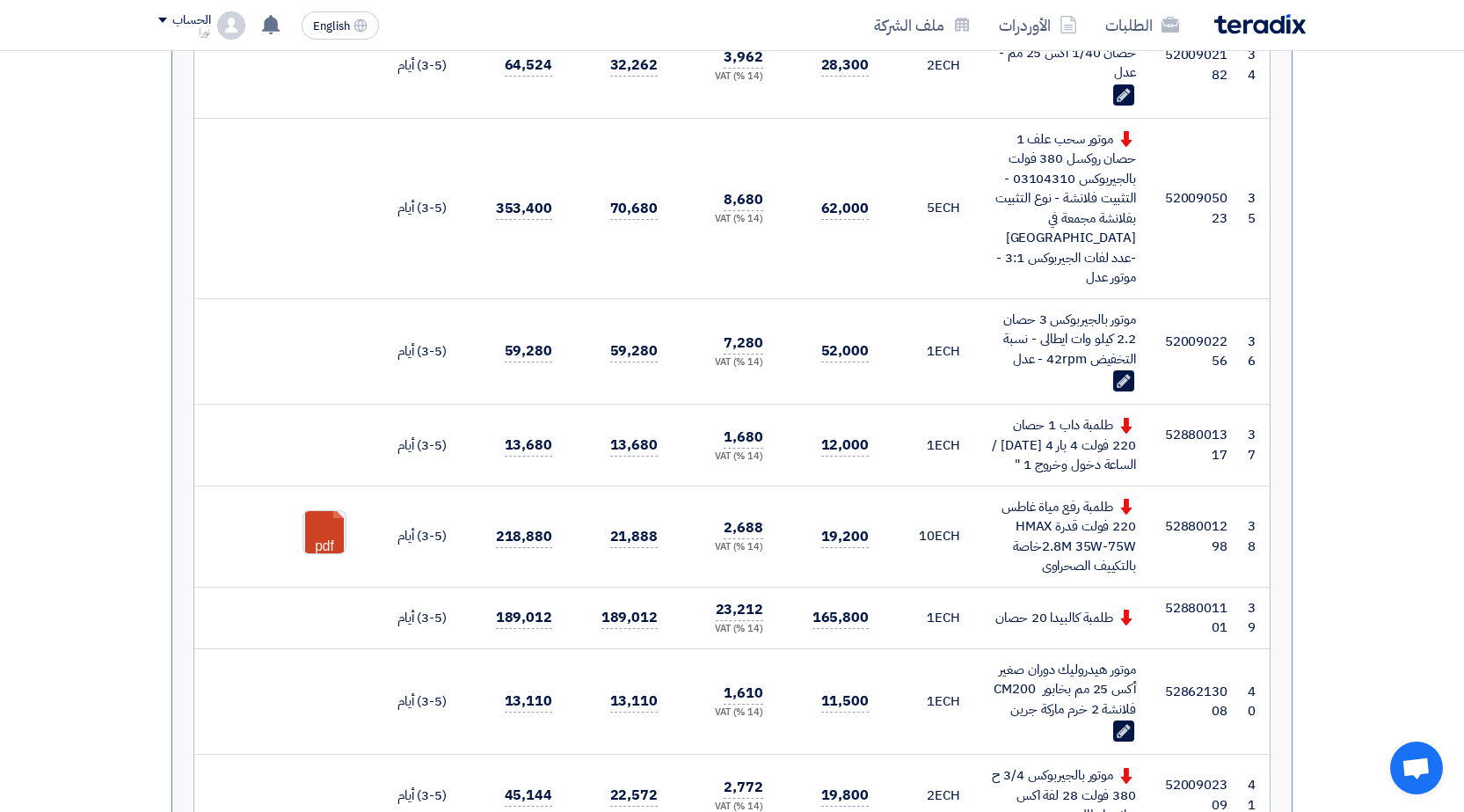
scroll to position [3430, 0]
